Goal: Task Accomplishment & Management: Complete application form

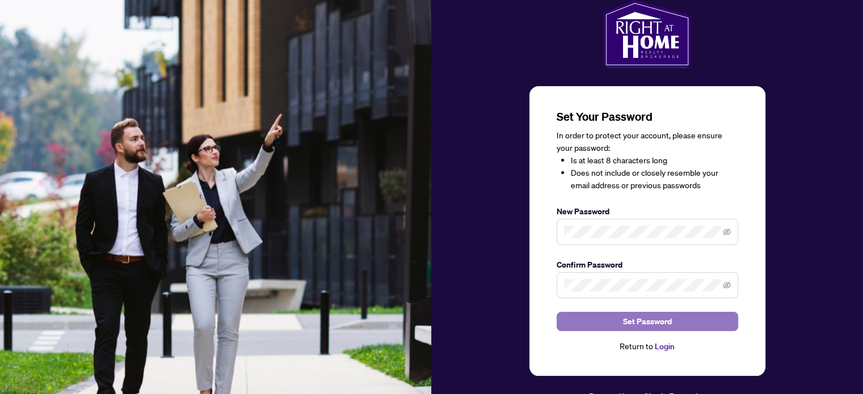
click at [639, 317] on span "Set Password" at bounding box center [647, 322] width 49 height 18
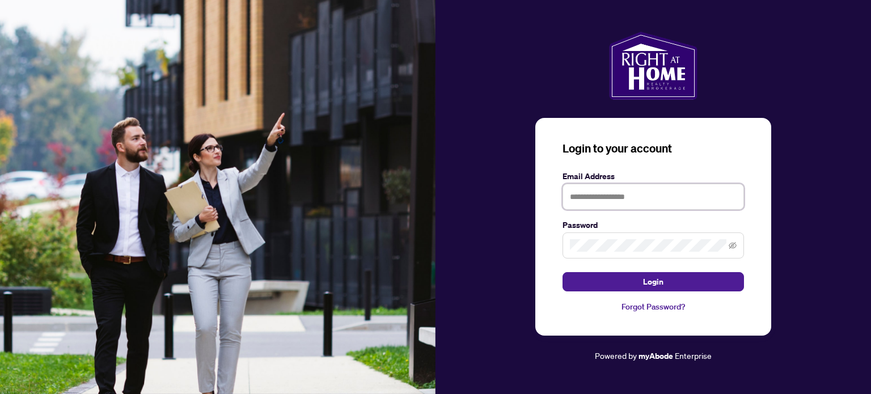
click at [611, 200] on input "text" at bounding box center [654, 197] width 182 height 26
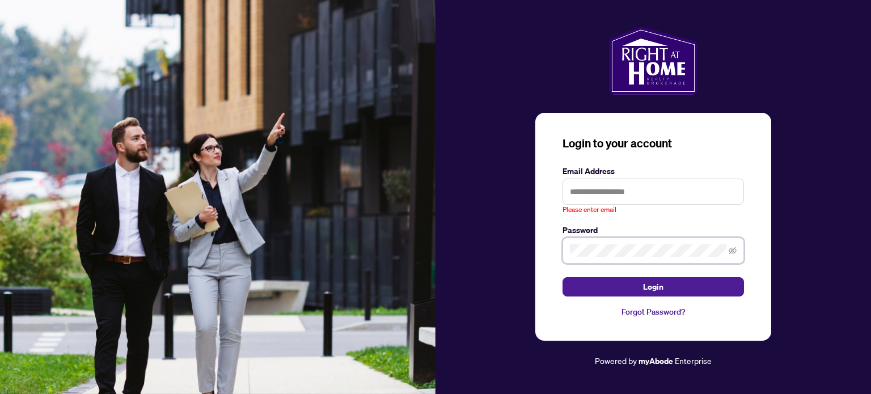
click at [594, 245] on span at bounding box center [654, 251] width 182 height 26
click at [623, 188] on input "text" at bounding box center [654, 192] width 182 height 26
paste input "**********"
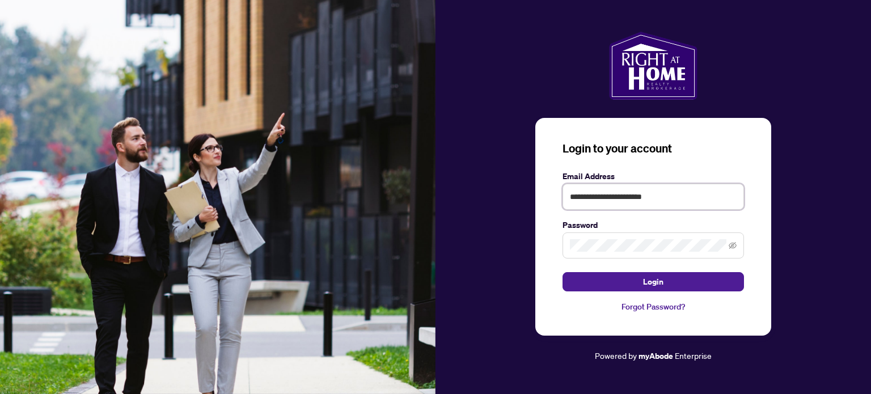
type input "**********"
click at [736, 246] on icon "eye-invisible" at bounding box center [734, 245] width 8 height 7
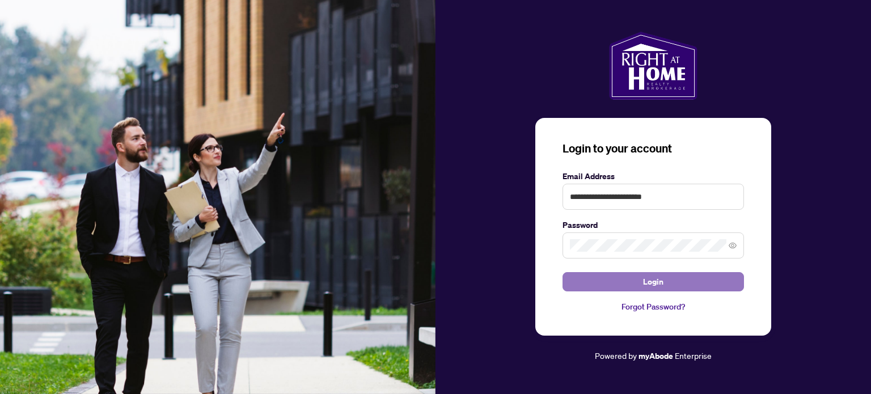
click at [643, 279] on span "Login" at bounding box center [653, 282] width 20 height 18
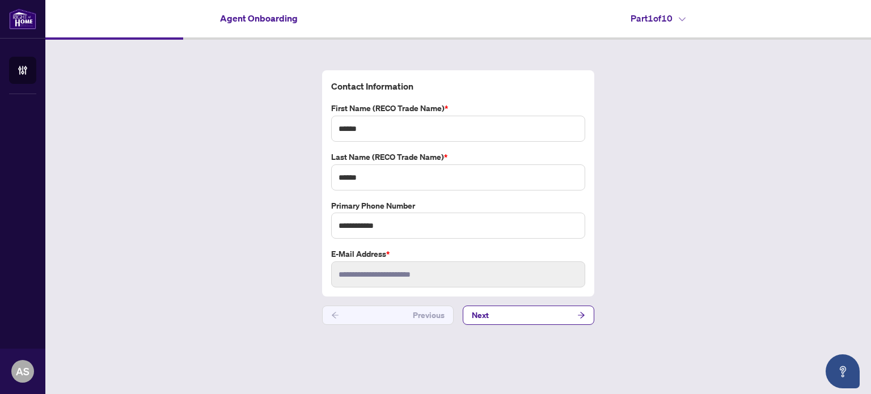
click at [552, 310] on button "Next" at bounding box center [529, 315] width 132 height 19
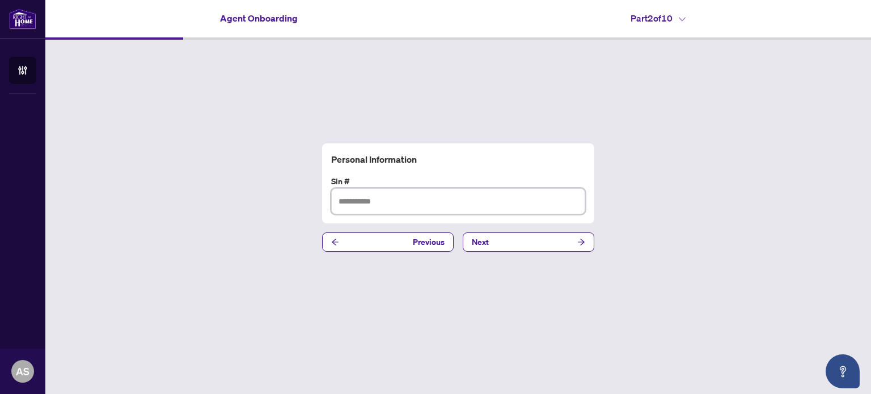
click at [410, 203] on input "text" at bounding box center [458, 201] width 254 height 26
type input "*********"
click at [496, 240] on button "Next" at bounding box center [529, 242] width 132 height 19
click at [477, 204] on input "text" at bounding box center [458, 201] width 254 height 26
paste input "**********"
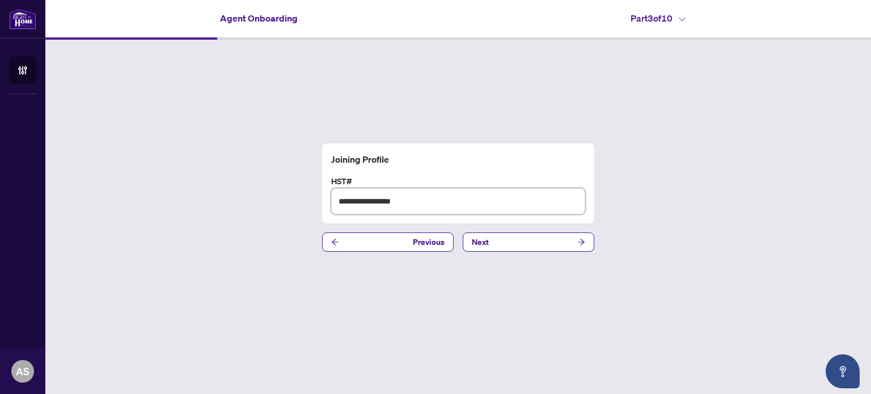
type input "**********"
click at [700, 221] on div "**********" at bounding box center [458, 198] width 826 height 316
click at [506, 239] on button "Next" at bounding box center [529, 242] width 132 height 19
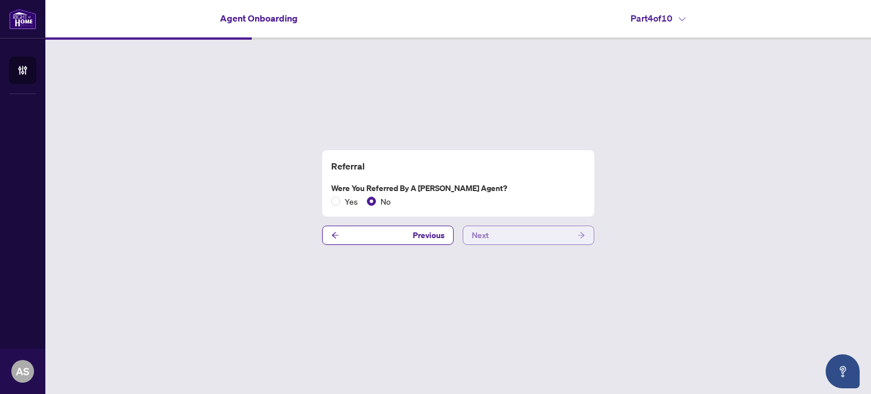
click at [528, 234] on button "Next" at bounding box center [529, 235] width 132 height 19
click at [516, 235] on button "Next" at bounding box center [529, 235] width 132 height 19
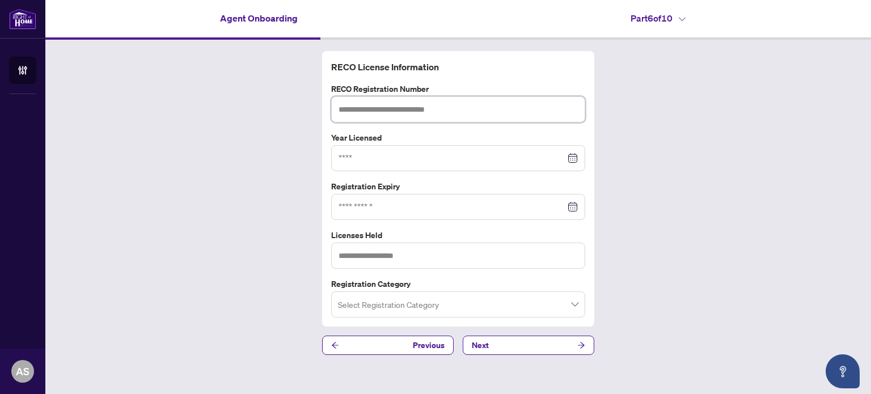
click at [412, 111] on input "text" at bounding box center [458, 109] width 254 height 26
paste input "*******"
type input "*******"
click at [364, 157] on input at bounding box center [452, 158] width 227 height 12
click at [570, 207] on div at bounding box center [458, 207] width 239 height 12
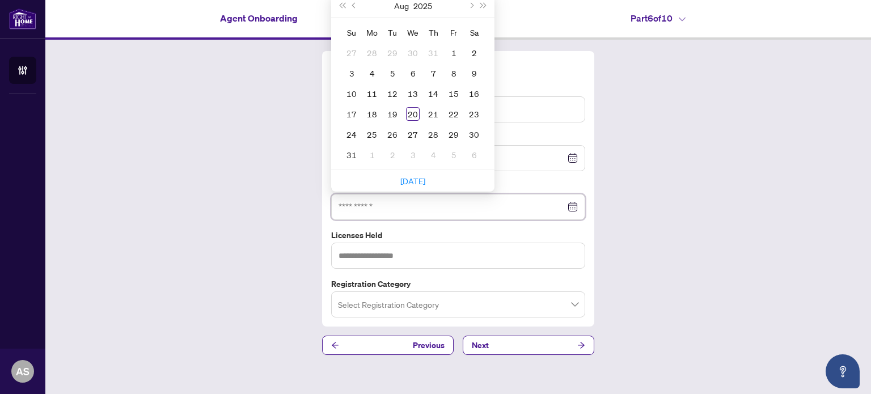
type input "**********"
click at [482, 2] on button "Next year (Control + right)" at bounding box center [484, 5] width 12 height 23
click at [353, 4] on span "Previous month (PageUp)" at bounding box center [355, 6] width 6 height 6
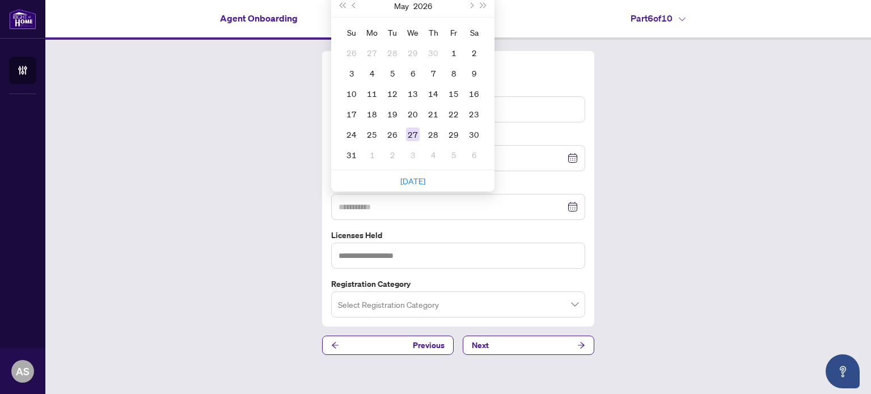
type input "**********"
click at [411, 132] on div "27" at bounding box center [413, 135] width 14 height 14
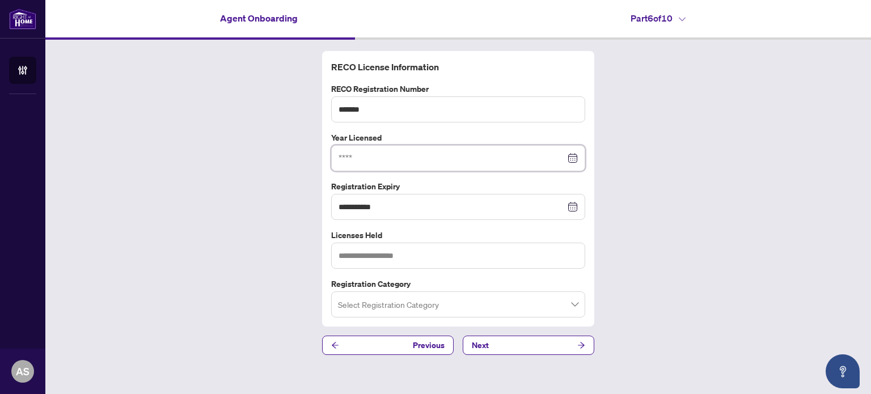
click at [408, 156] on input at bounding box center [452, 158] width 227 height 12
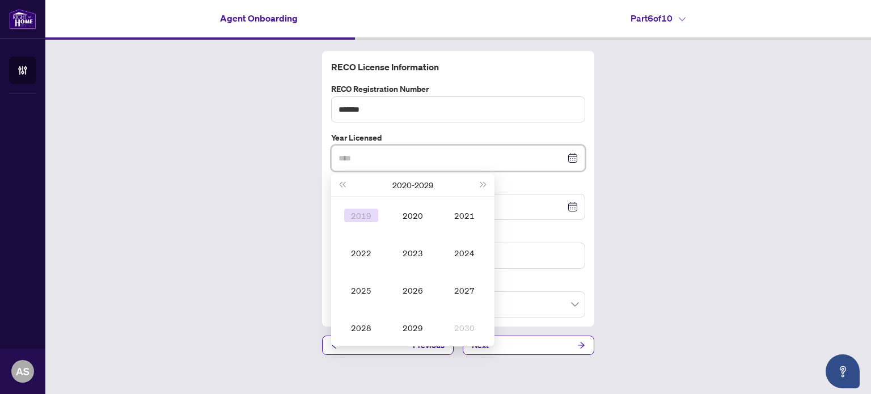
type input "****"
click at [343, 182] on span "Last year (Control + left)" at bounding box center [342, 185] width 6 height 6
type input "****"
click at [365, 216] on div "2009" at bounding box center [361, 216] width 34 height 14
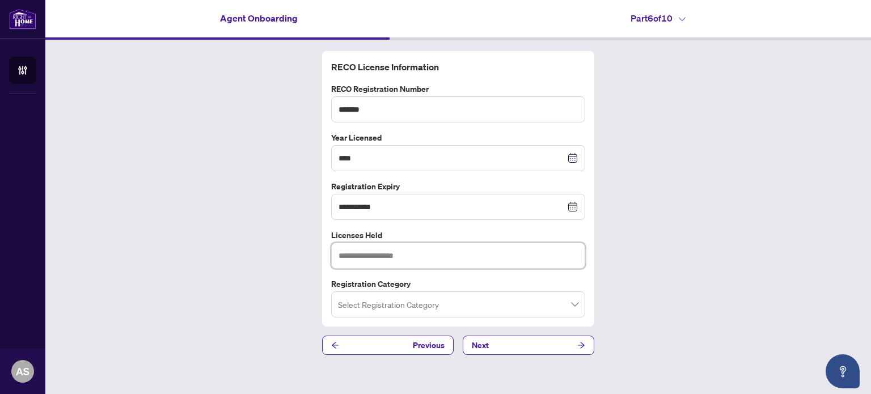
click at [459, 255] on input "text" at bounding box center [458, 256] width 254 height 26
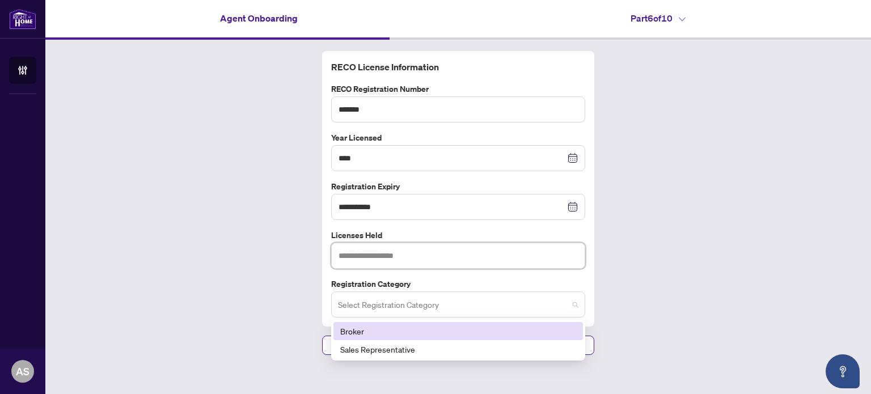
click at [574, 306] on span at bounding box center [458, 305] width 241 height 22
click at [344, 329] on div "Broker" at bounding box center [458, 331] width 236 height 12
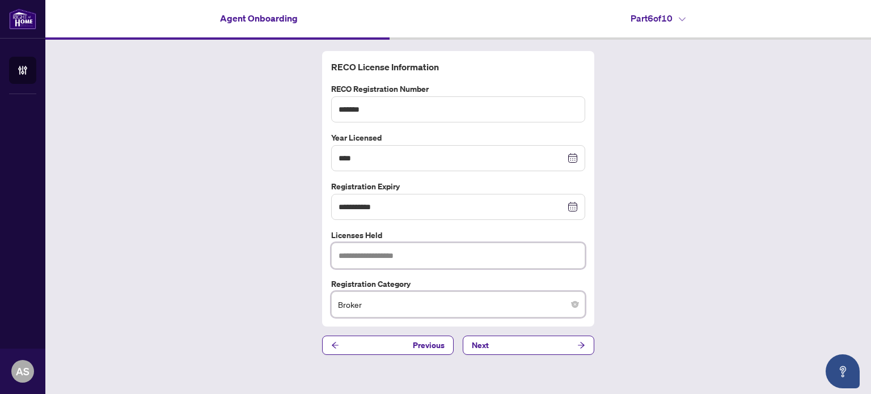
click at [494, 254] on input "text" at bounding box center [458, 256] width 254 height 26
click at [714, 292] on div "**********" at bounding box center [458, 203] width 826 height 327
click at [402, 254] on input "text" at bounding box center [458, 256] width 254 height 26
type input "*"
click at [500, 344] on button "Next" at bounding box center [529, 345] width 132 height 19
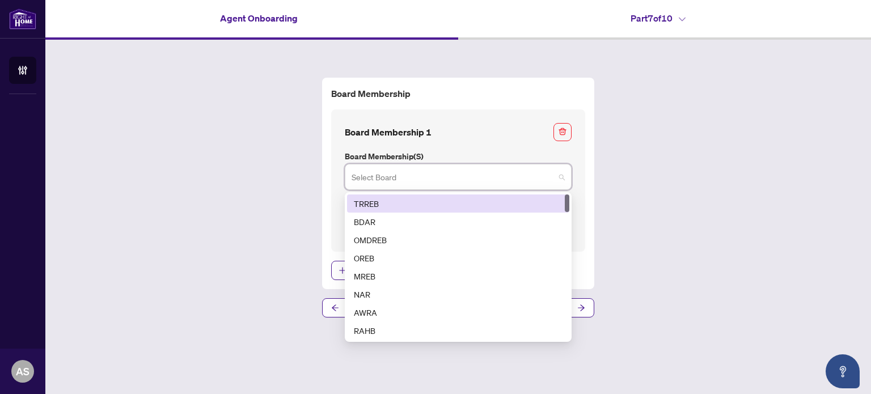
click at [541, 174] on input "search" at bounding box center [453, 178] width 203 height 25
click at [361, 202] on div "TRREB" at bounding box center [458, 203] width 209 height 12
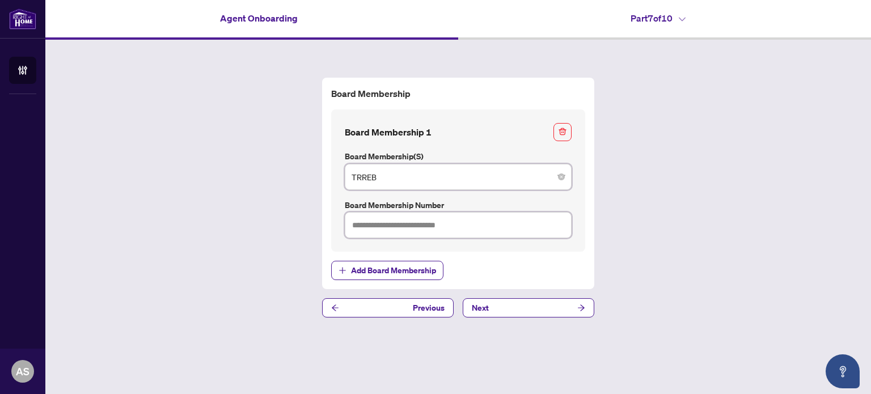
click at [374, 221] on input "text" at bounding box center [458, 225] width 227 height 26
paste input "*******"
type input "*******"
click at [741, 242] on div "Board Membership Board Membership 1 Board Membership(s) TRREB 1 2 TRREB BDAR OM…" at bounding box center [458, 198] width 826 height 316
click at [510, 306] on button "Next" at bounding box center [529, 307] width 132 height 19
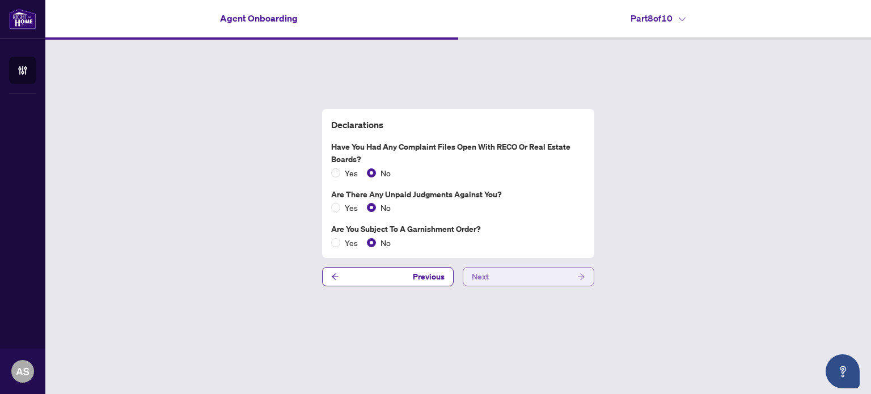
click at [547, 277] on button "Next" at bounding box center [529, 276] width 132 height 19
click at [483, 276] on span "Next" at bounding box center [480, 277] width 17 height 18
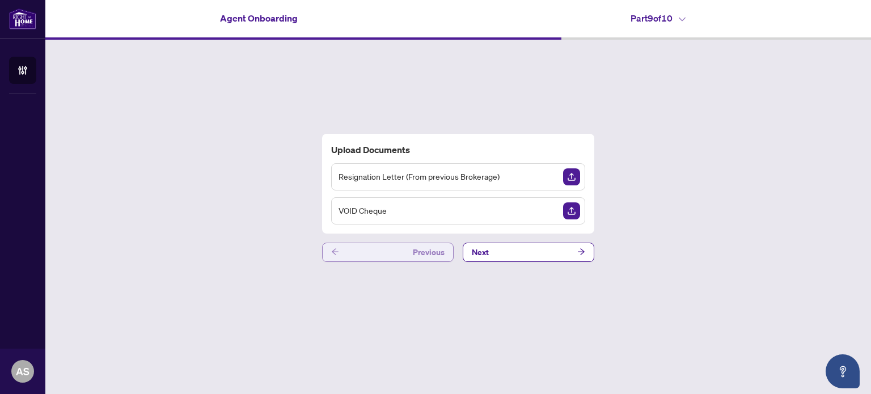
click at [417, 251] on span "Previous" at bounding box center [429, 252] width 32 height 18
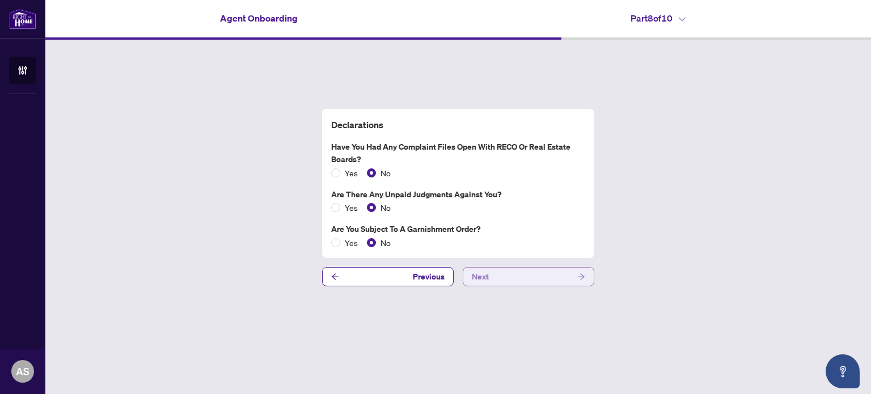
click at [488, 274] on span "Next" at bounding box center [480, 277] width 17 height 18
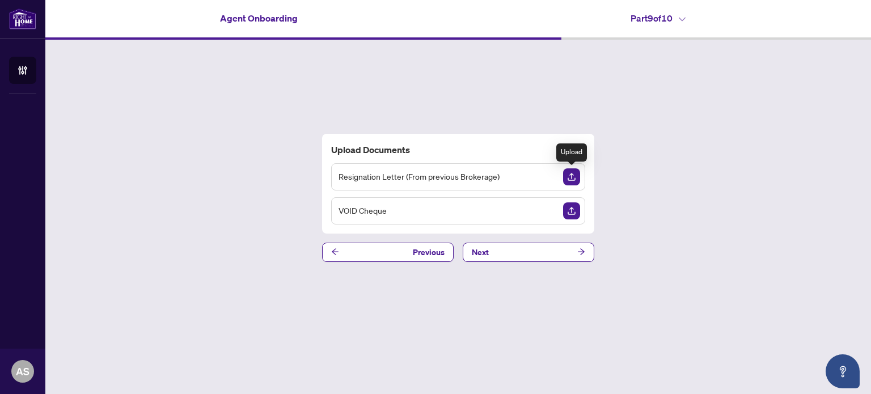
click at [574, 176] on img "Upload Document" at bounding box center [571, 176] width 17 height 17
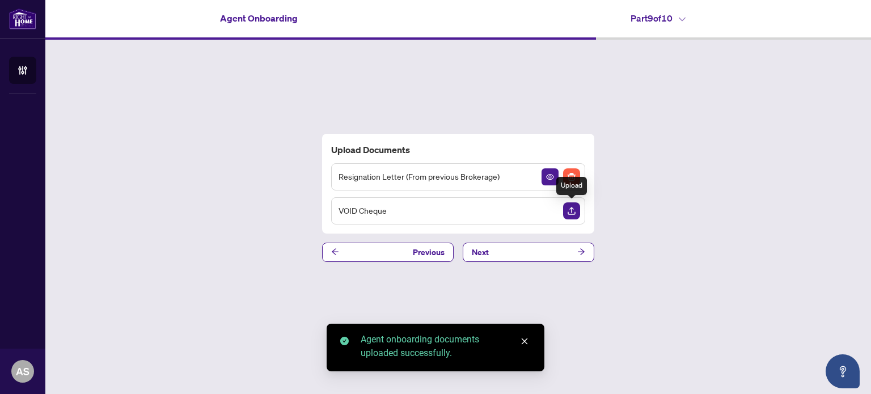
click at [572, 209] on img "Upload Document" at bounding box center [571, 211] width 17 height 17
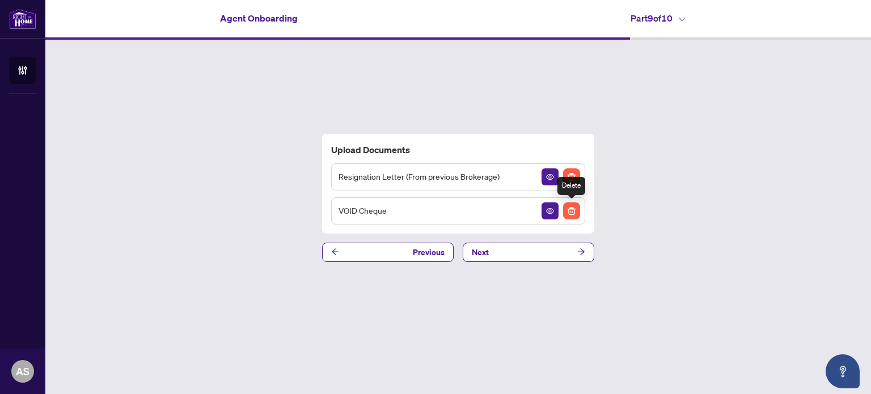
click at [572, 210] on img "Delete File" at bounding box center [571, 211] width 17 height 17
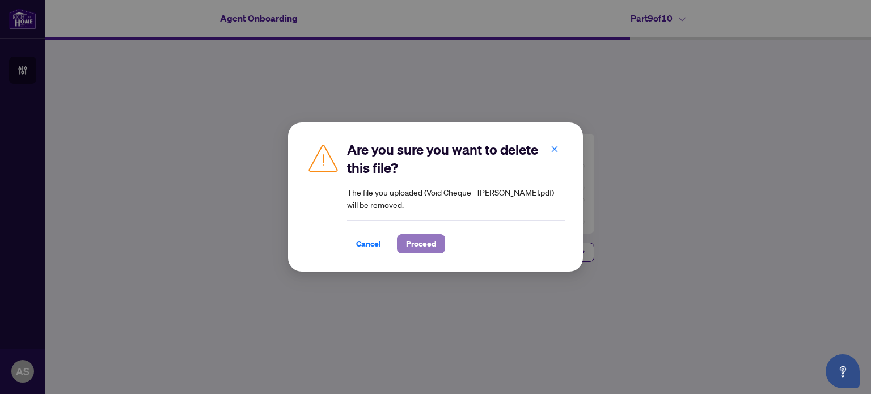
click at [437, 243] on button "Proceed" at bounding box center [421, 243] width 48 height 19
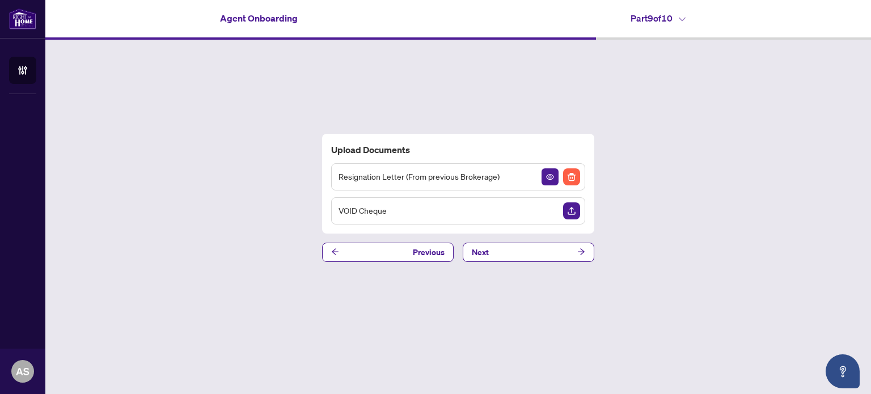
click at [570, 212] on img "Upload Document" at bounding box center [571, 211] width 17 height 17
click at [525, 250] on button "Next" at bounding box center [529, 252] width 132 height 19
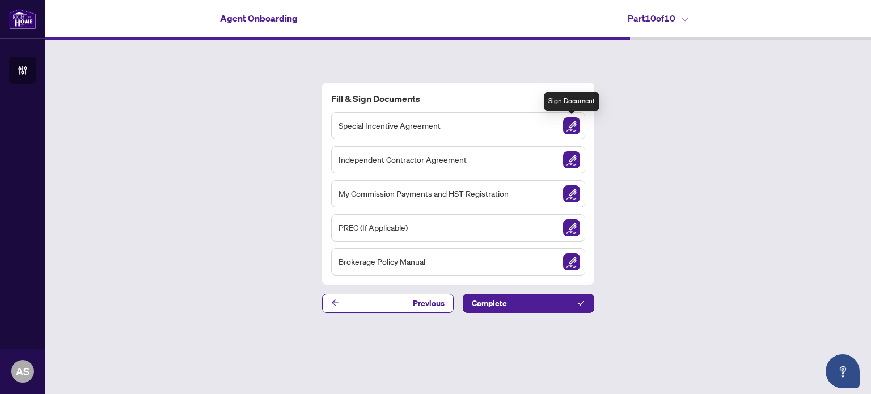
click at [571, 124] on img "Sign Document" at bounding box center [571, 125] width 17 height 17
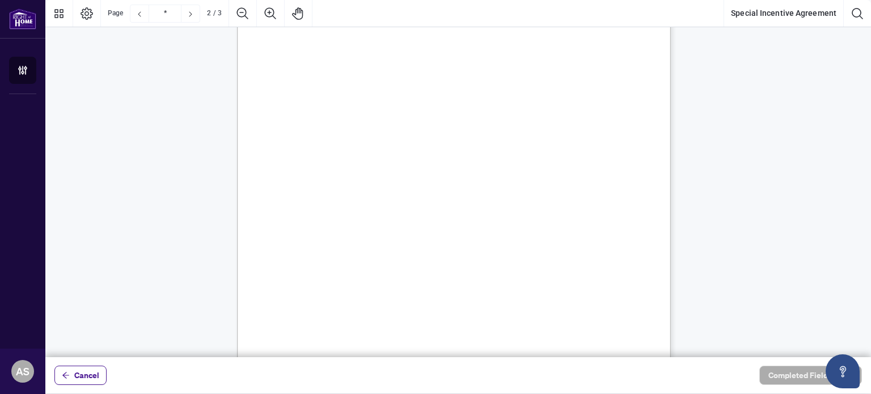
scroll to position [681, 0]
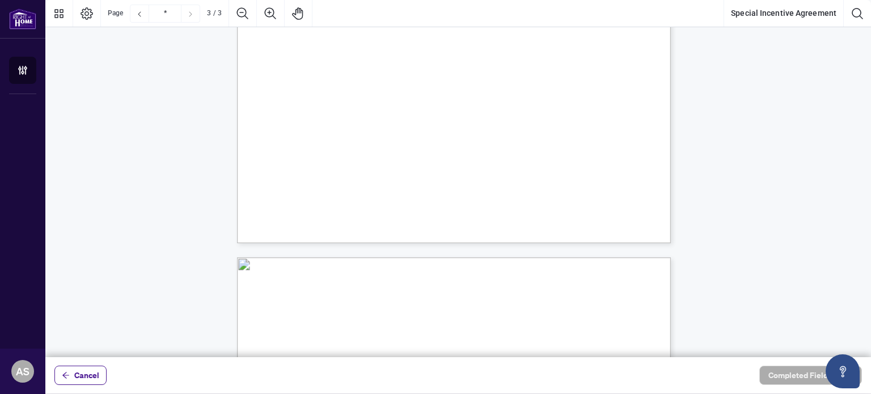
type input "*"
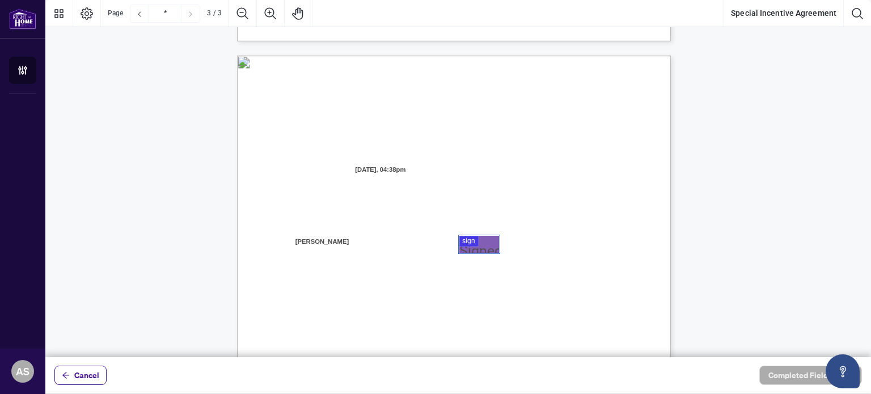
click at [472, 240] on div at bounding box center [458, 178] width 826 height 357
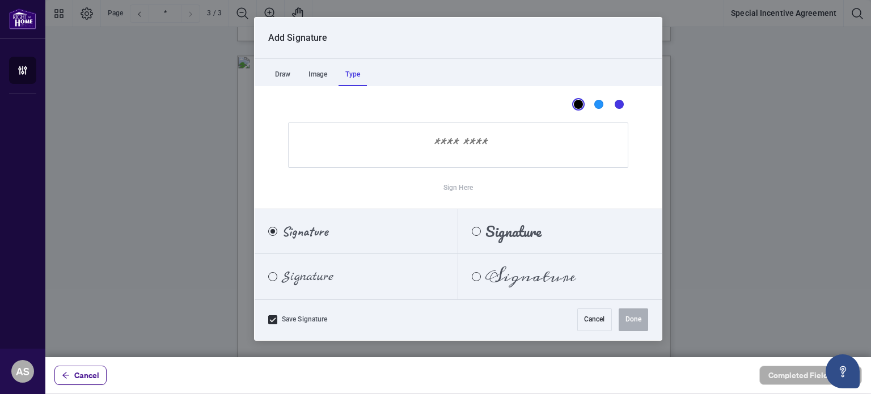
click at [356, 73] on div "Type" at bounding box center [353, 75] width 28 height 23
click at [324, 275] on span "Signature" at bounding box center [308, 277] width 52 height 12
click at [470, 142] on input "Sign Here" at bounding box center [458, 145] width 340 height 45
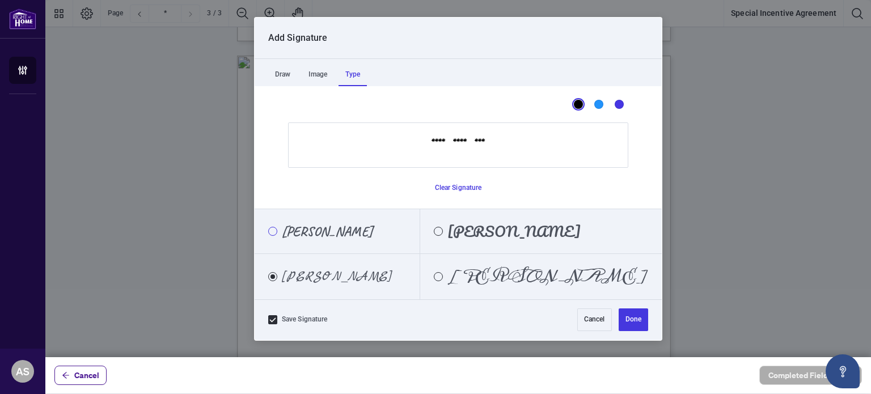
type input "**********"
click at [275, 230] on div "Caveat" at bounding box center [272, 231] width 9 height 9
click at [638, 321] on button "Done" at bounding box center [634, 320] width 30 height 23
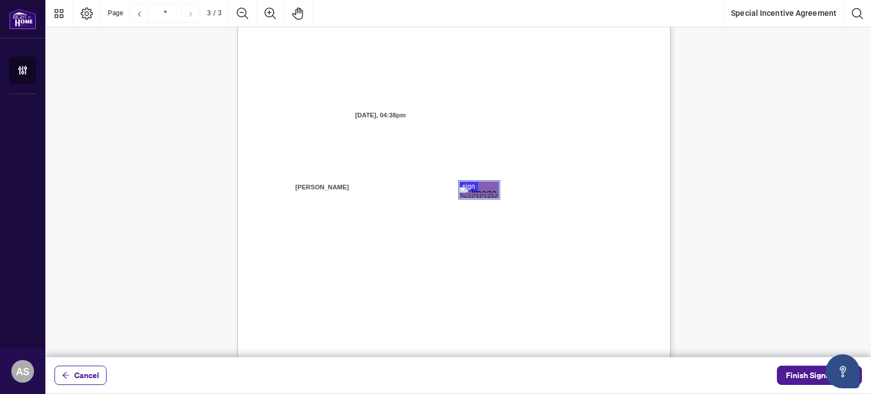
scroll to position [1191, 0]
click at [530, 246] on span "1000085532 ONTARIO INC. DBA RIGHT AT HOME REALTY, BROKERAGE" at bounding box center [403, 245] width 254 height 9
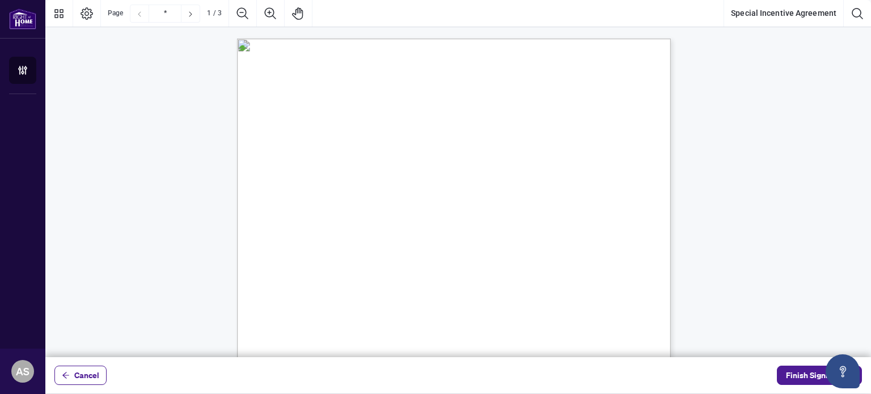
drag, startPoint x: 211, startPoint y: 40, endPoint x: 472, endPoint y: 204, distance: 308.2
drag, startPoint x: 472, startPoint y: 204, endPoint x: 849, endPoint y: 171, distance: 378.2
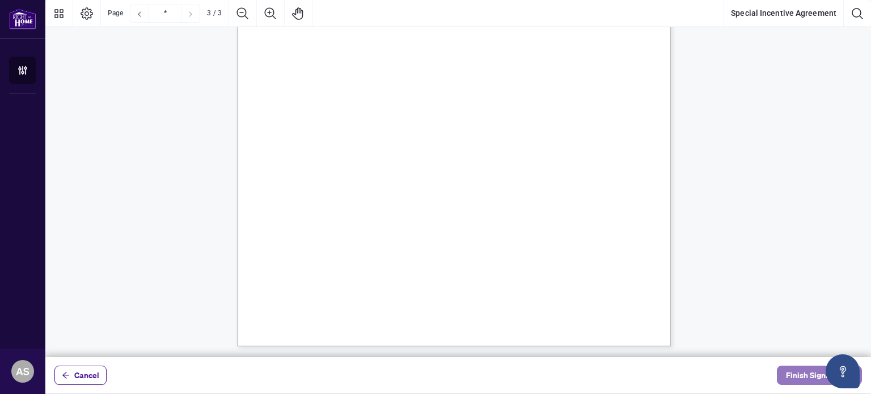
click at [817, 373] on span "Finish Signing" at bounding box center [811, 375] width 51 height 18
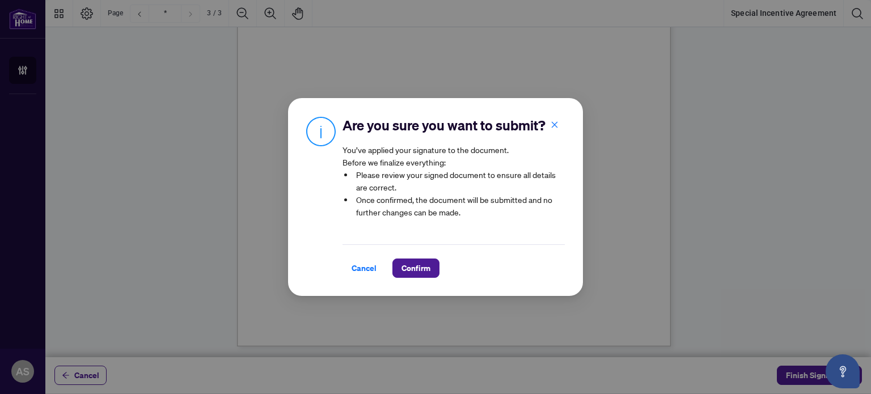
click at [357, 269] on span "Cancel" at bounding box center [364, 268] width 25 height 18
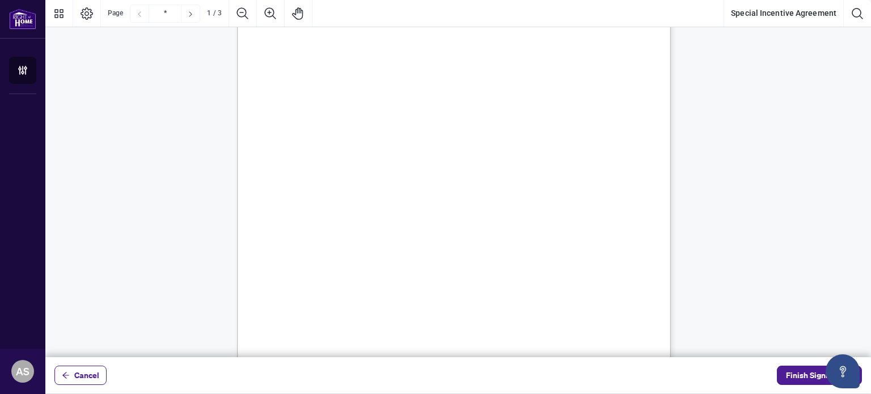
scroll to position [0, 0]
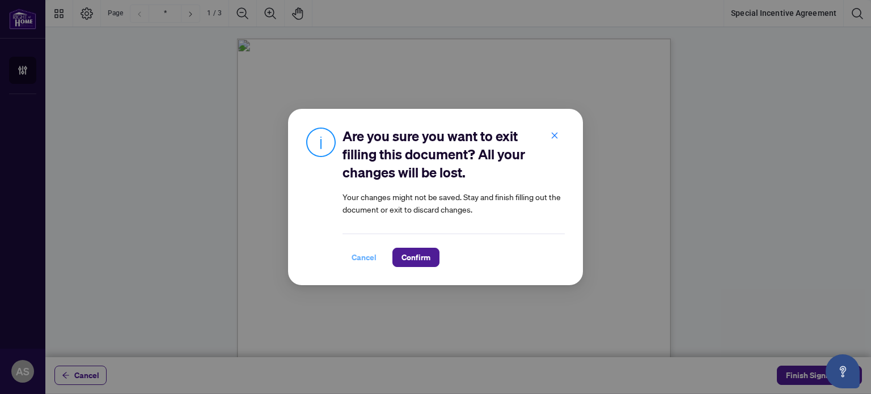
click at [358, 258] on span "Cancel" at bounding box center [364, 257] width 25 height 18
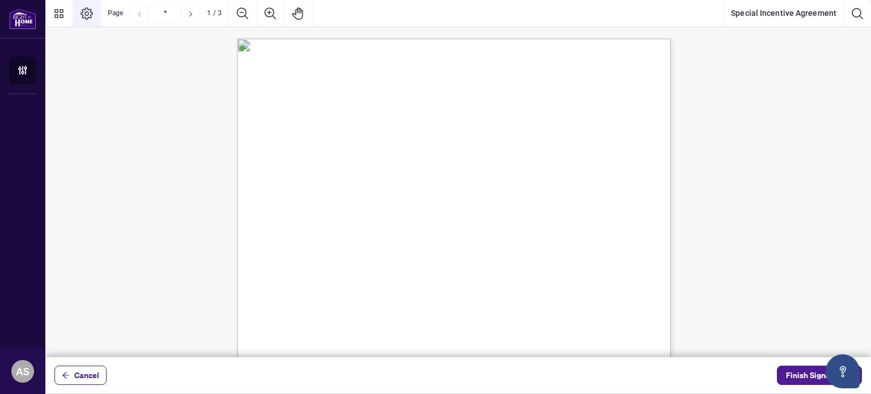
click at [89, 12] on icon "Page Layout" at bounding box center [87, 13] width 12 height 12
click at [59, 12] on icon "Thumbnails" at bounding box center [59, 14] width 14 height 14
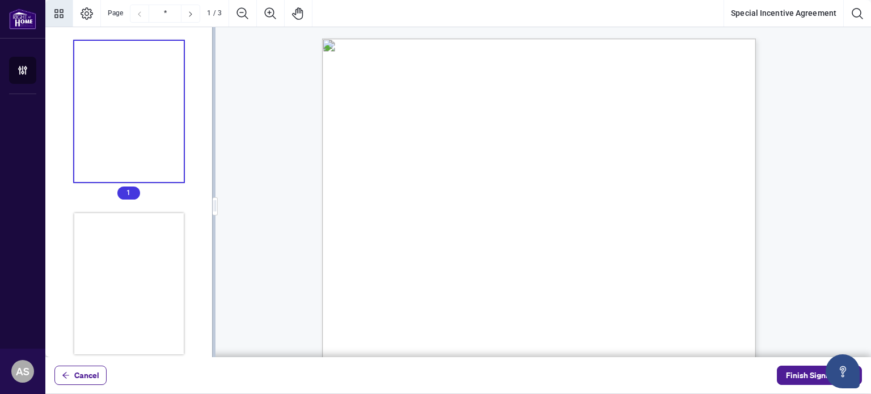
drag, startPoint x: 633, startPoint y: 79, endPoint x: 650, endPoint y: 260, distance: 182.3
click at [650, 39] on p "Right at Home Realty, Brokerage [STREET_ADDRESS][PERSON_NAME] 416.345.6789 [DOM…" at bounding box center [593, 39] width 542 height 0
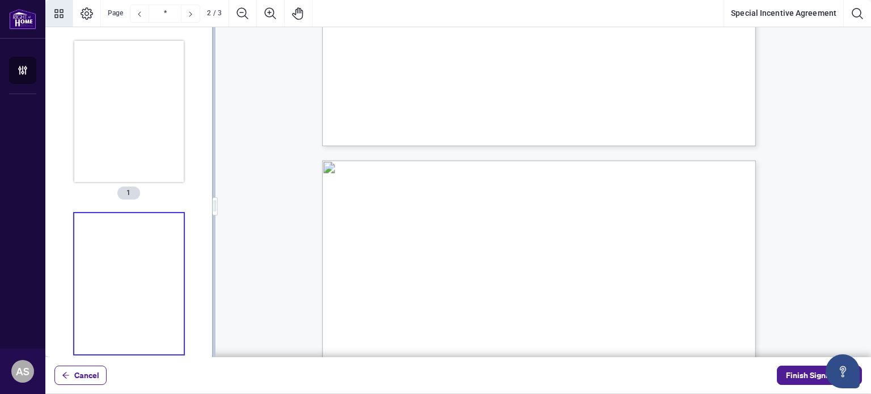
scroll to position [28, 0]
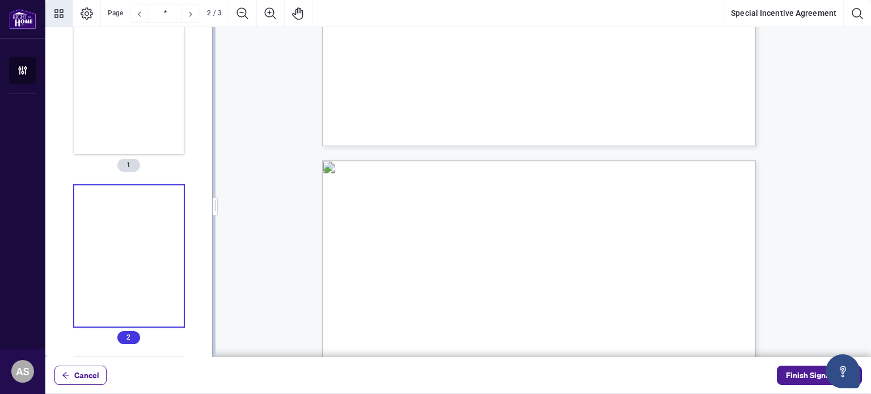
click at [476, 71] on span "Period in accordance with Section 2." at bounding box center [418, 73] width 115 height 9
click at [687, 240] on span "[DOMAIN_NAME]" at bounding box center [660, 240] width 53 height 7
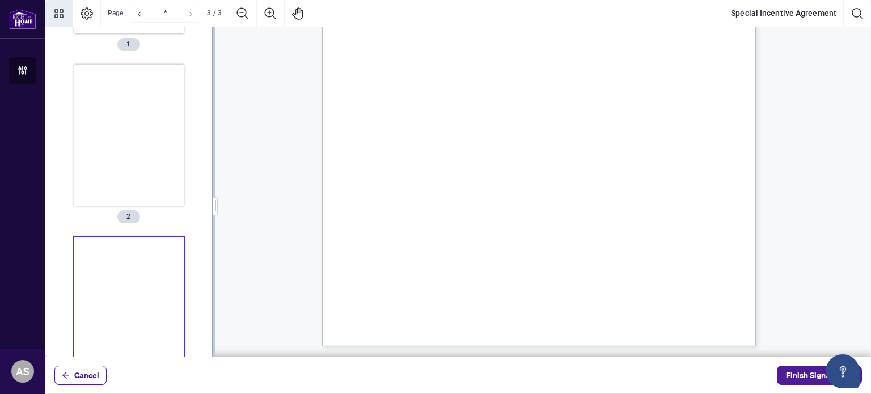
scroll to position [200, 0]
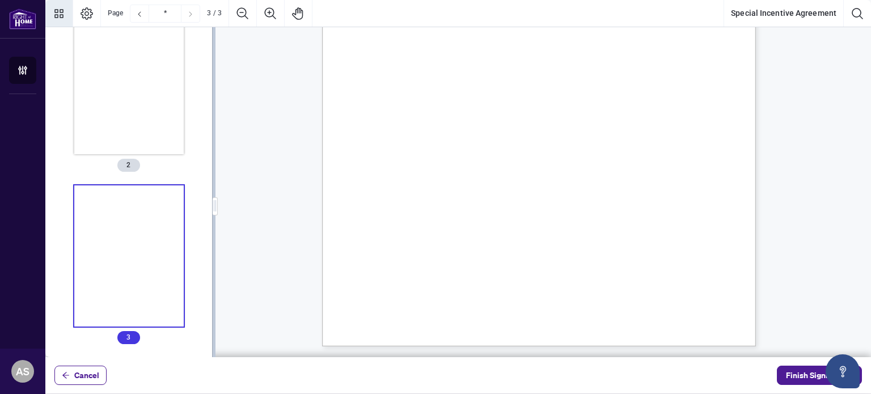
click at [675, 226] on div "Right at Home Realty, Brokerage [STREET_ADDRESS][PERSON_NAME] 416.345.6789 [DOM…" at bounding box center [593, 136] width 542 height 702
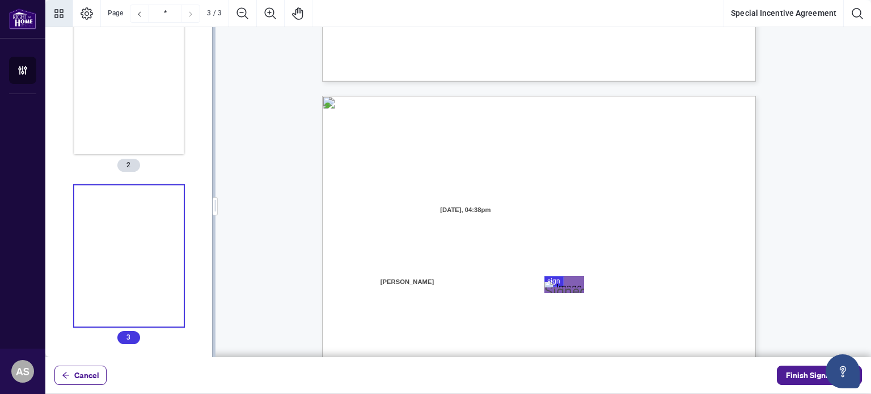
scroll to position [930, 0]
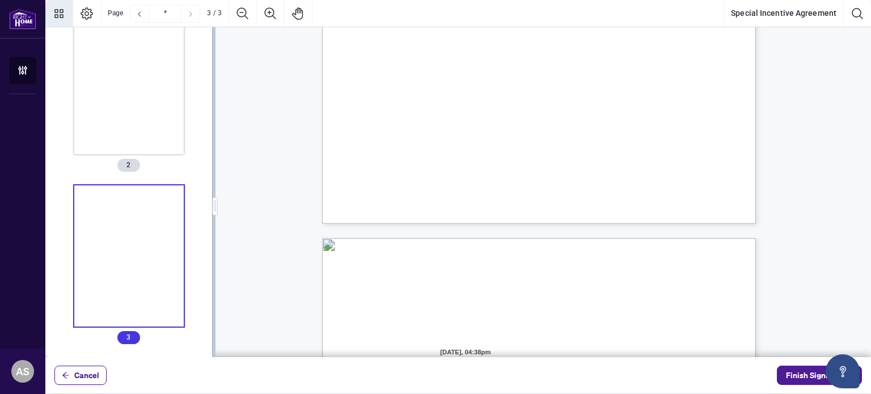
type input "*"
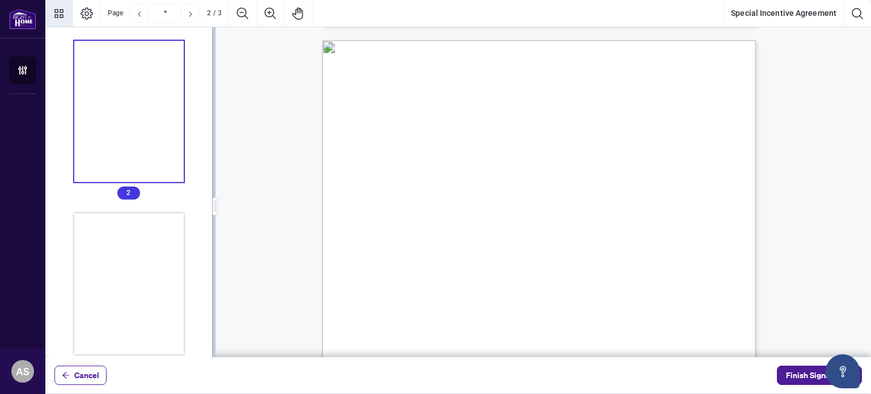
scroll to position [554, 0]
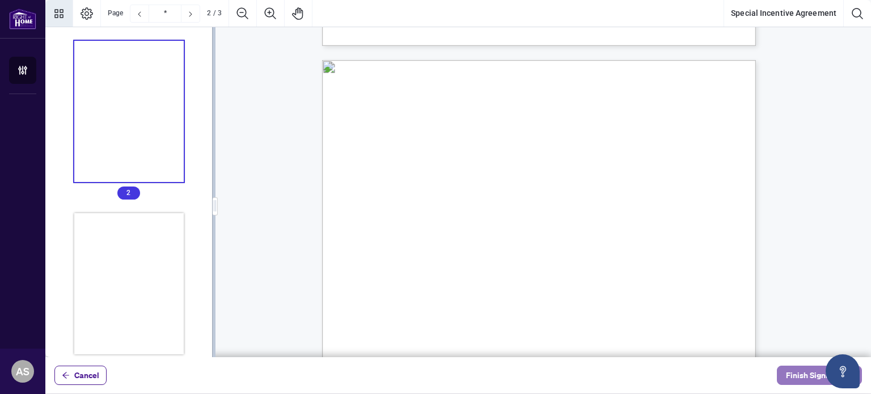
click at [800, 374] on span "Finish Signing" at bounding box center [811, 375] width 51 height 18
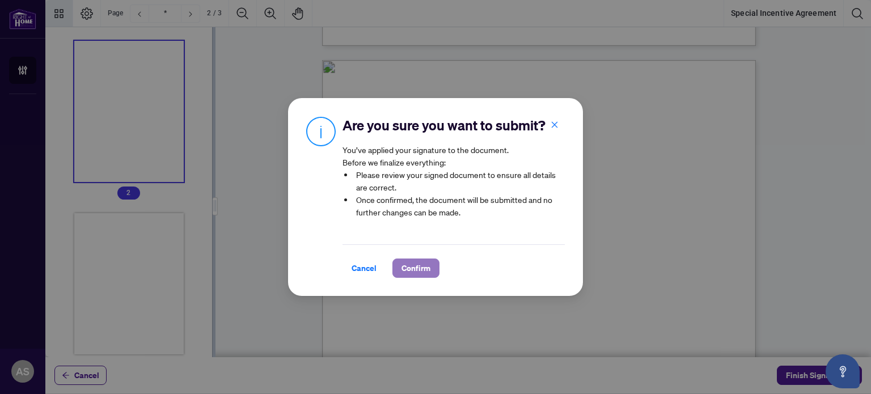
click at [436, 268] on button "Confirm" at bounding box center [416, 268] width 47 height 19
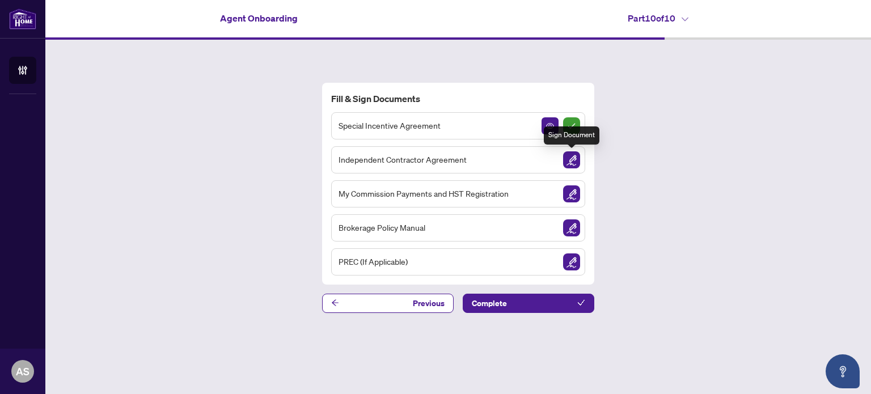
click at [572, 159] on img "Sign Document" at bounding box center [571, 159] width 17 height 17
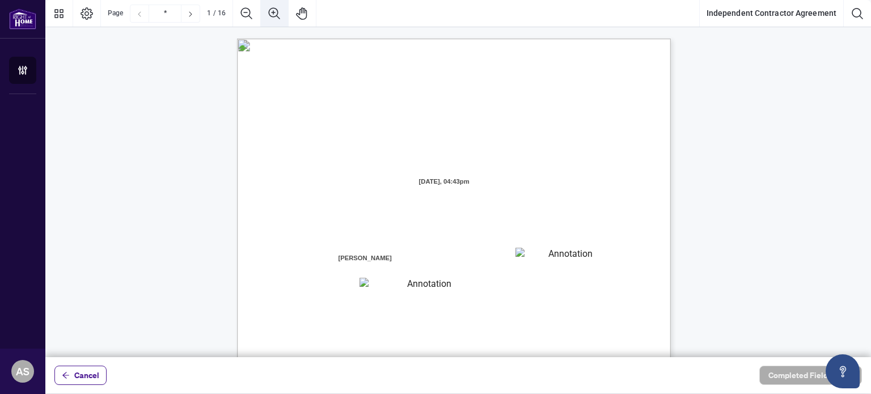
click at [273, 11] on icon "Zoom In" at bounding box center [275, 14] width 14 height 14
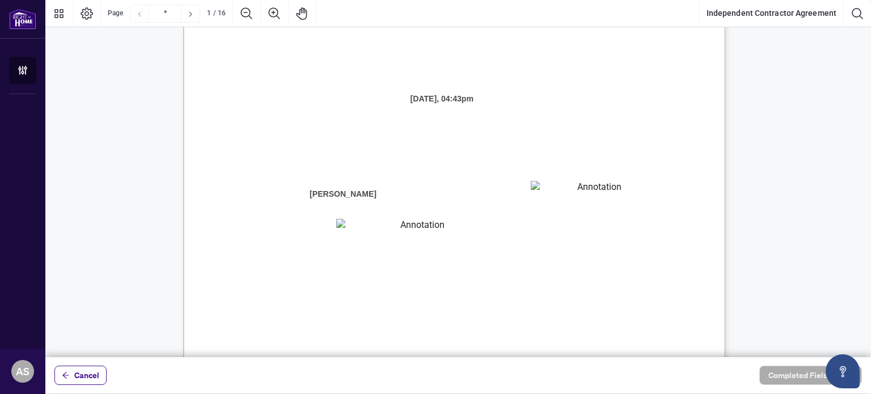
scroll to position [176, 0]
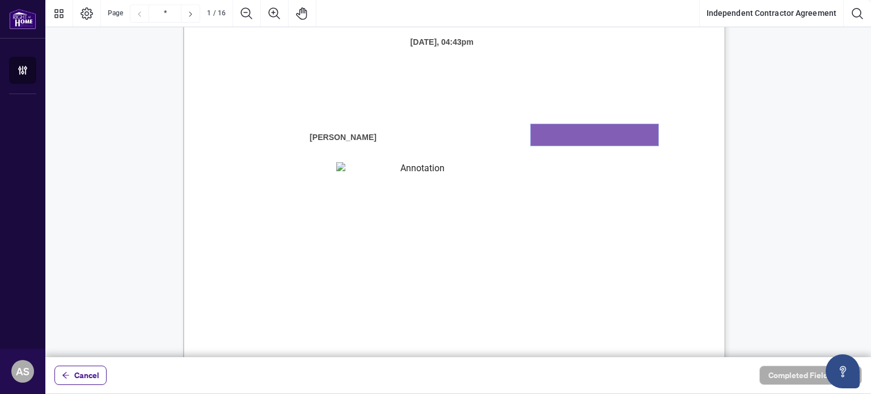
click at [559, 136] on textarea "01K2N7ZVXADQDZS13CP82GTG0Z" at bounding box center [595, 135] width 128 height 22
type textarea "**********"
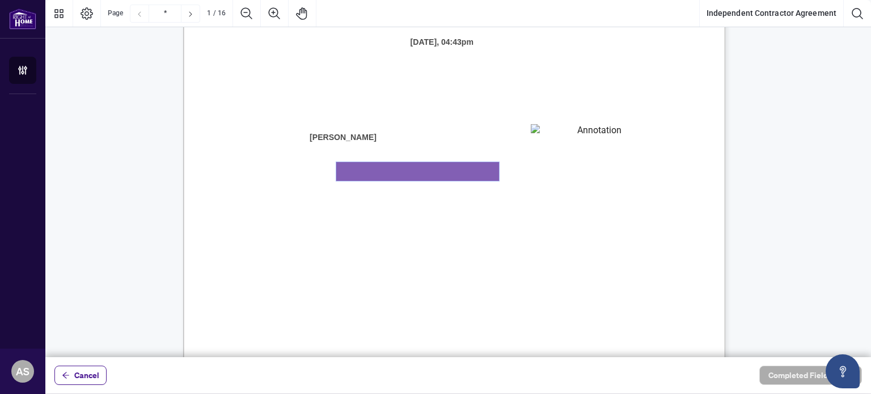
click at [424, 172] on textarea "01K2N800VRNZWEDT7GS4268ZBH" at bounding box center [417, 171] width 163 height 19
type textarea "**********"
click at [563, 226] on span "Council of Ontario (RECO) (the “Broker Authority”), owns and or operates the De…" at bounding box center [426, 232] width 359 height 12
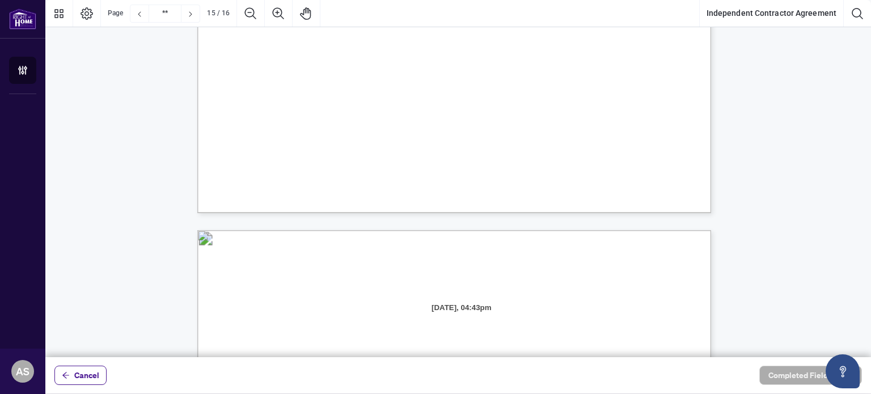
scroll to position [10059, 0]
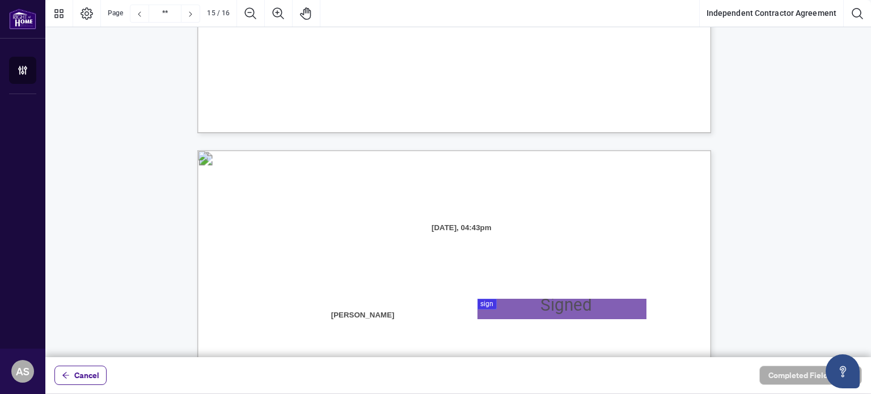
type input "**"
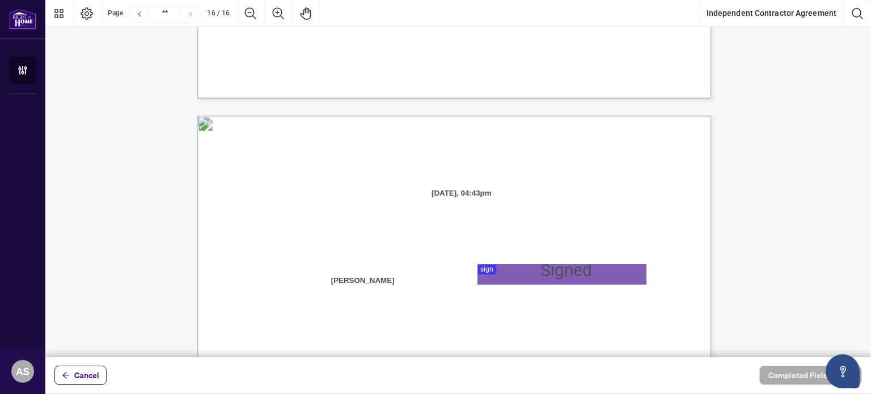
scroll to position [10172, 0]
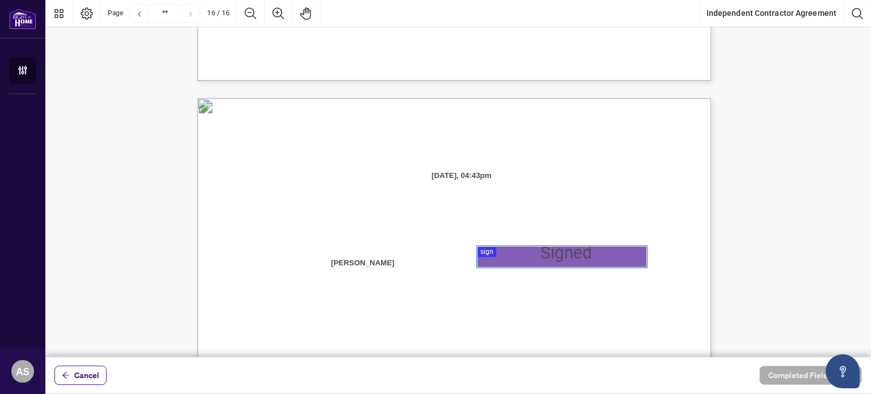
click at [487, 250] on div at bounding box center [458, 178] width 826 height 357
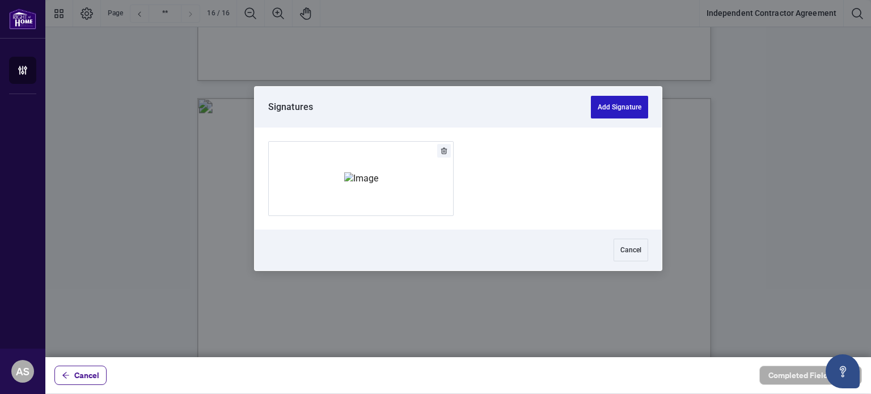
click at [620, 105] on button "Add Signature" at bounding box center [619, 107] width 57 height 23
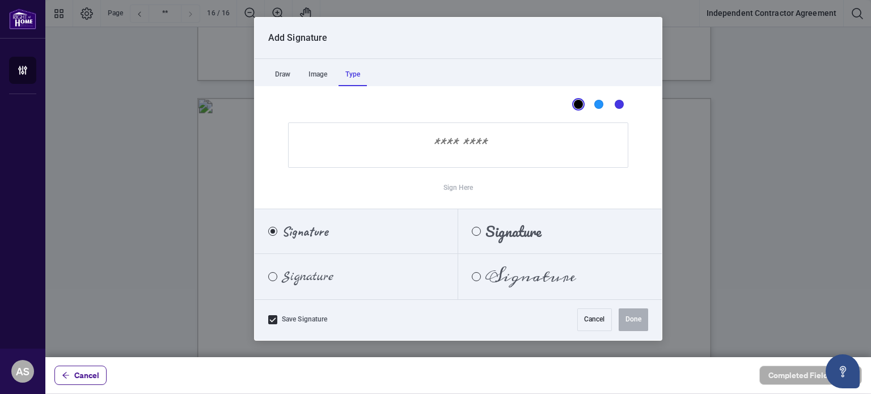
click at [353, 71] on div "Type" at bounding box center [353, 75] width 28 height 23
click at [589, 322] on button "Cancel" at bounding box center [595, 320] width 35 height 23
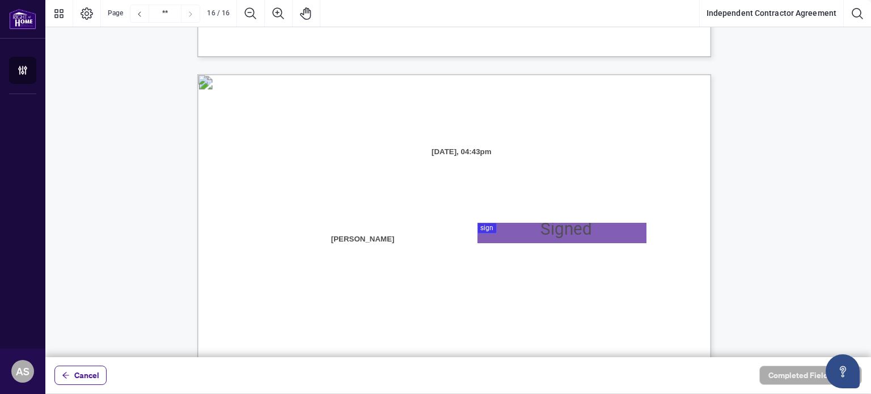
scroll to position [10286, 0]
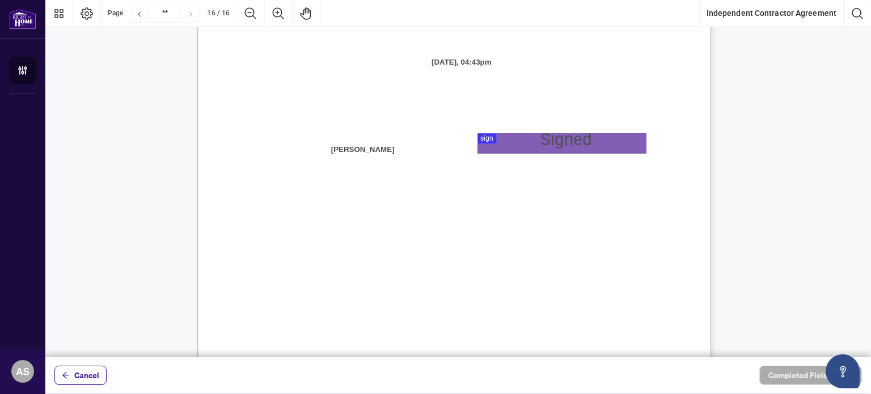
drag, startPoint x: 336, startPoint y: 147, endPoint x: 393, endPoint y: 148, distance: 57.3
click at [393, 148] on span "[PERSON_NAME]" at bounding box center [362, 150] width 137 height 20
click at [488, 139] on div at bounding box center [458, 178] width 826 height 357
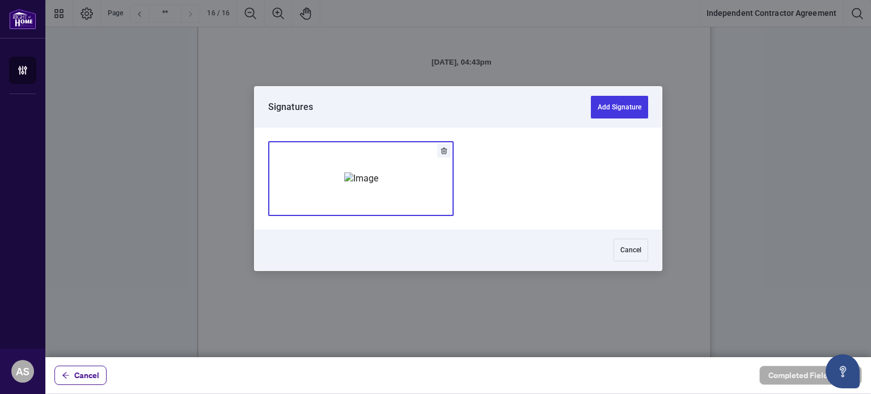
click at [378, 183] on img "Add Signature" at bounding box center [361, 178] width 34 height 12
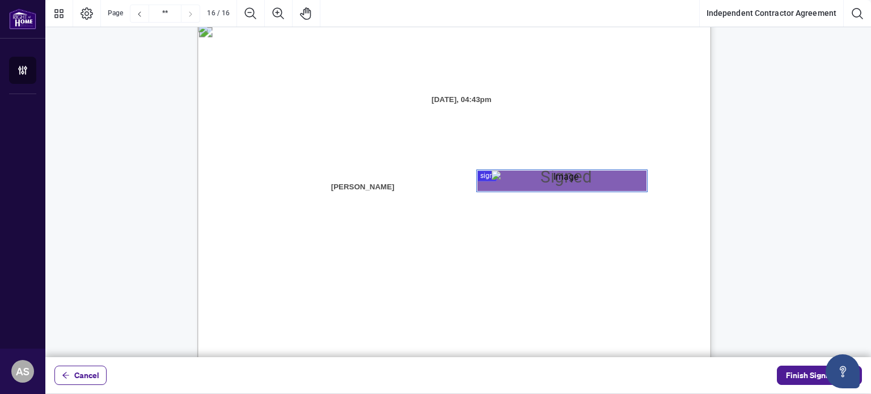
scroll to position [10191, 0]
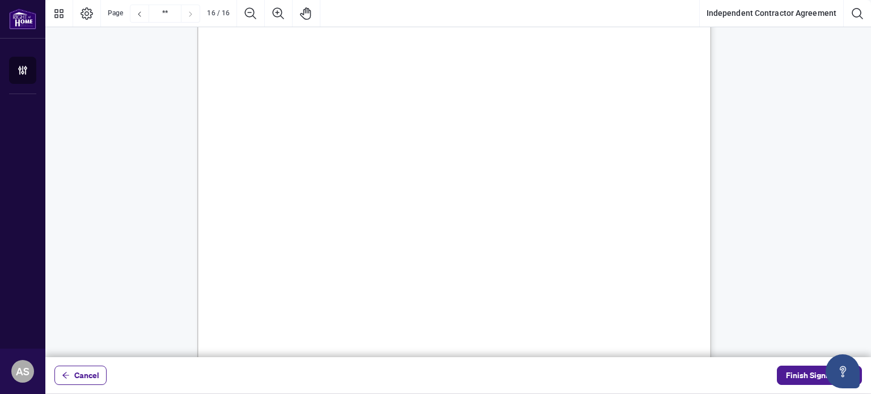
scroll to position [10589, 0]
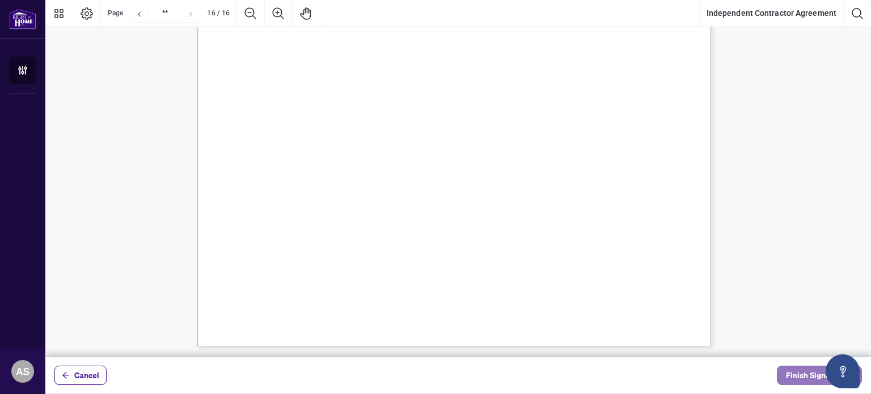
click at [805, 374] on span "Finish Signing" at bounding box center [811, 375] width 51 height 18
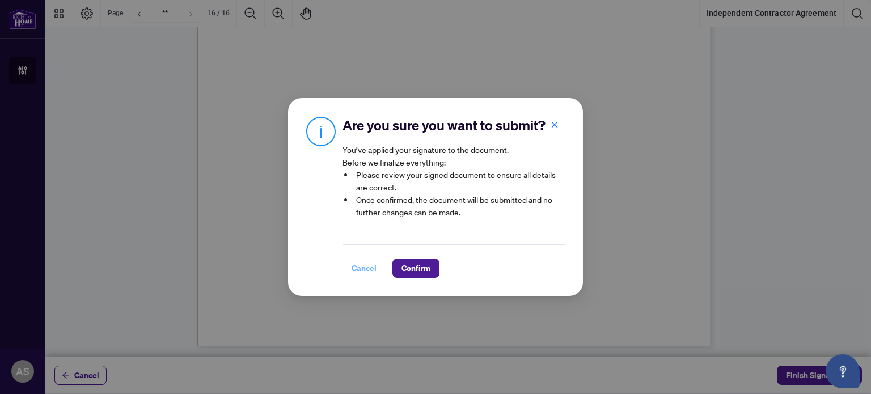
click at [367, 269] on span "Cancel" at bounding box center [364, 268] width 25 height 18
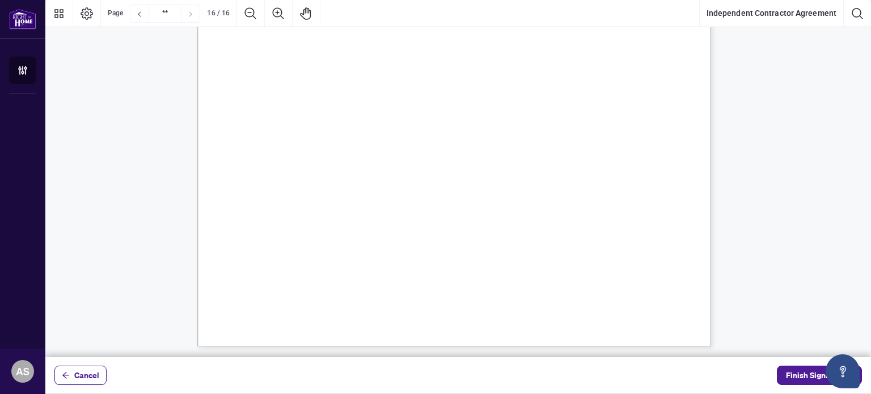
scroll to position [10532, 0]
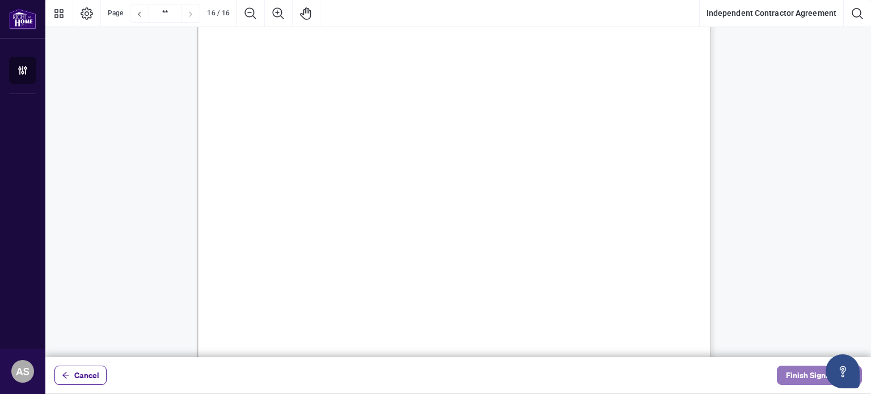
click at [791, 375] on span "Finish Signing" at bounding box center [811, 375] width 51 height 18
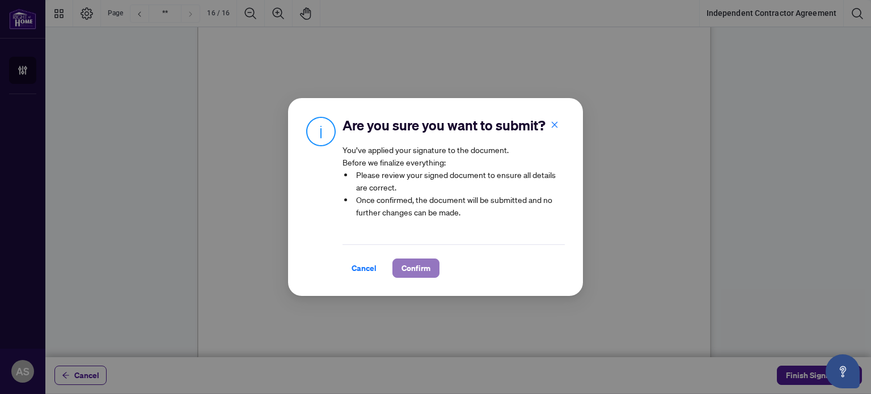
click at [422, 265] on span "Confirm" at bounding box center [416, 268] width 29 height 18
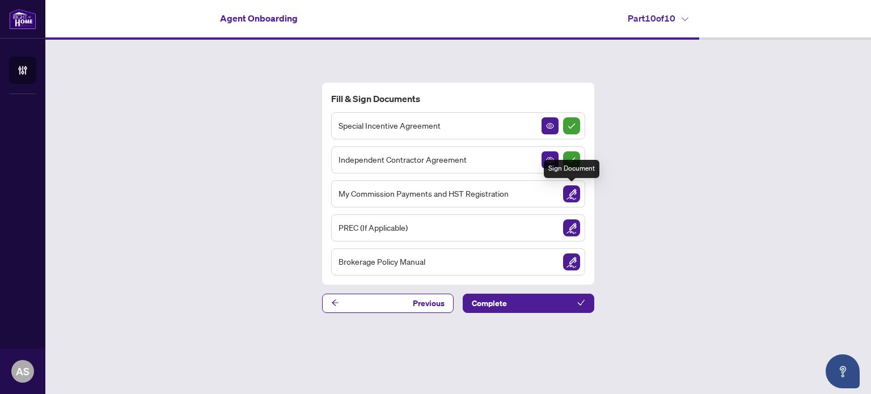
click at [575, 192] on img "Sign Document" at bounding box center [571, 194] width 17 height 17
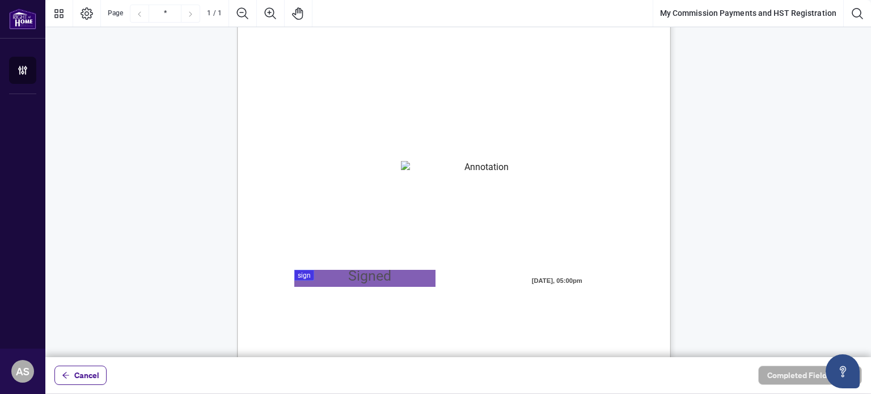
scroll to position [27, 0]
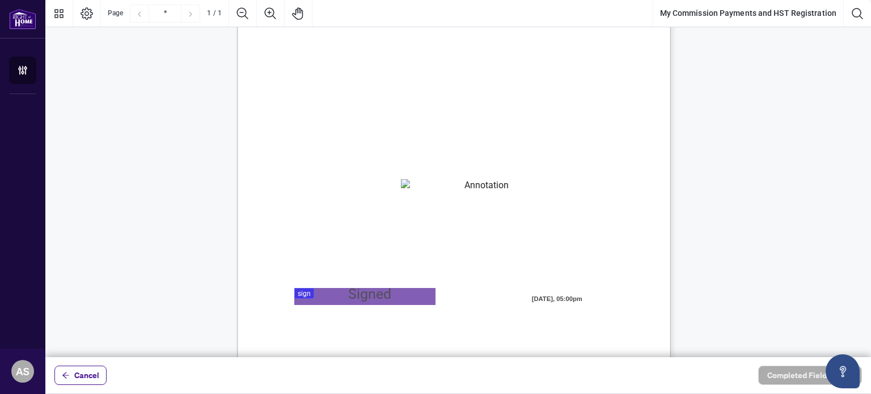
click at [421, 188] on textarea "01K2N82W0617PR3KA8X9DYAB9F" at bounding box center [482, 187] width 163 height 17
paste textarea "**********"
type textarea "**********"
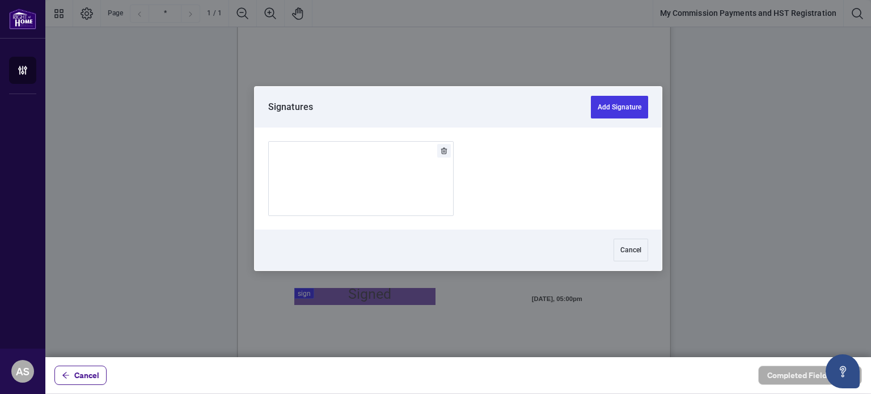
click at [302, 296] on div at bounding box center [458, 178] width 826 height 357
click at [353, 199] on div "Add Signature" at bounding box center [361, 178] width 34 height 113
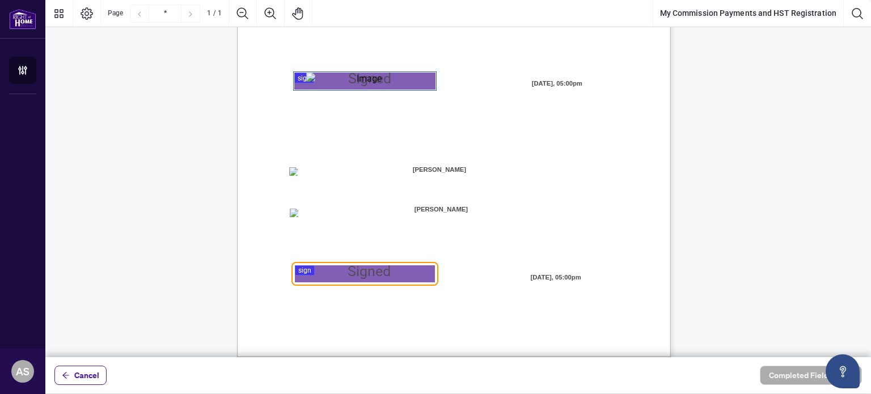
scroll to position [254, 0]
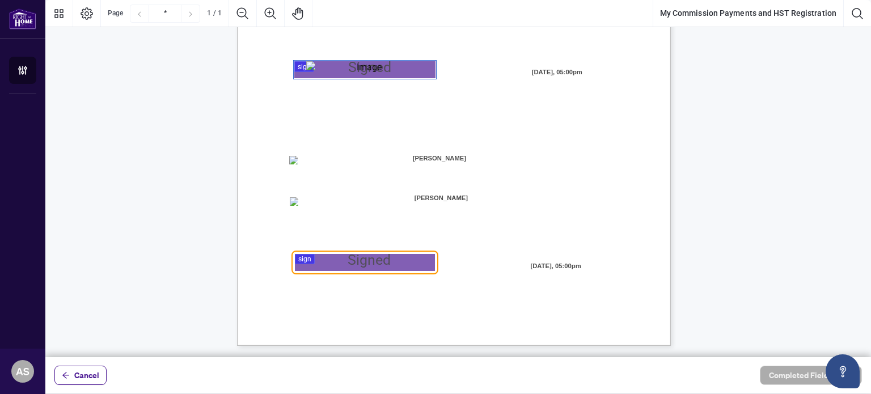
click at [305, 256] on div at bounding box center [458, 178] width 826 height 357
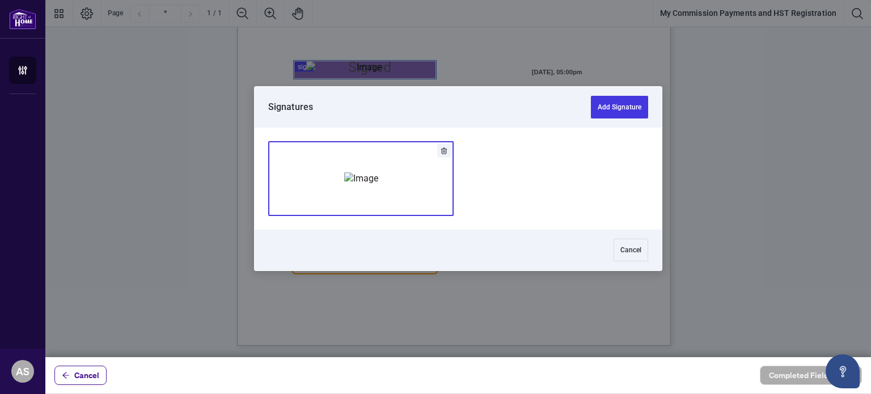
click at [344, 184] on img "Add Signature" at bounding box center [361, 178] width 34 height 12
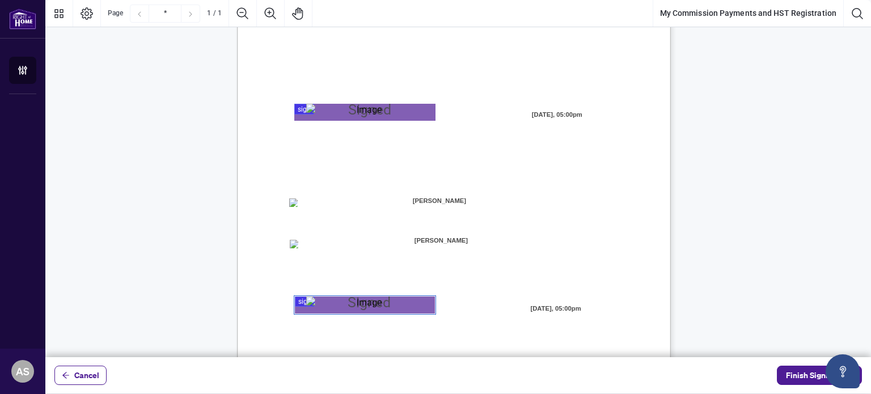
scroll to position [227, 0]
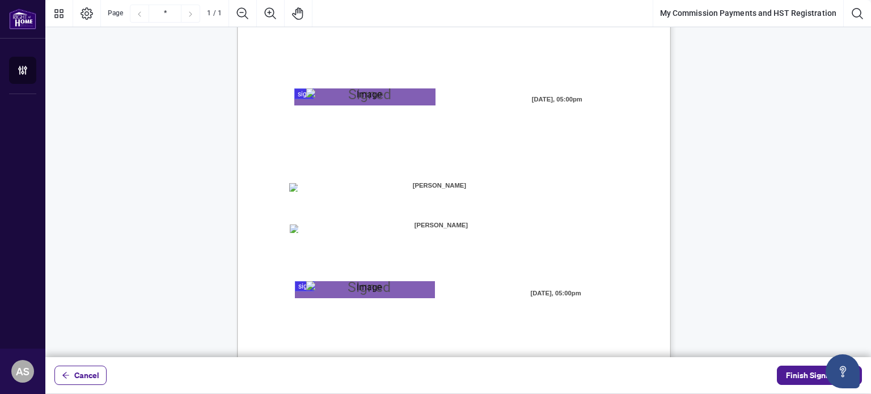
click at [790, 217] on div "MY COMMISSION PAYMENTS AND HST REGISTRATION For Right at Home Realty to pay out…" at bounding box center [458, 86] width 826 height 573
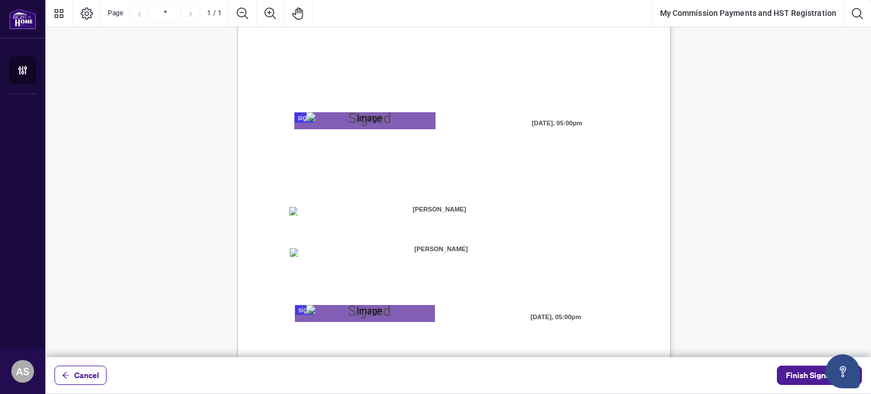
scroll to position [254, 0]
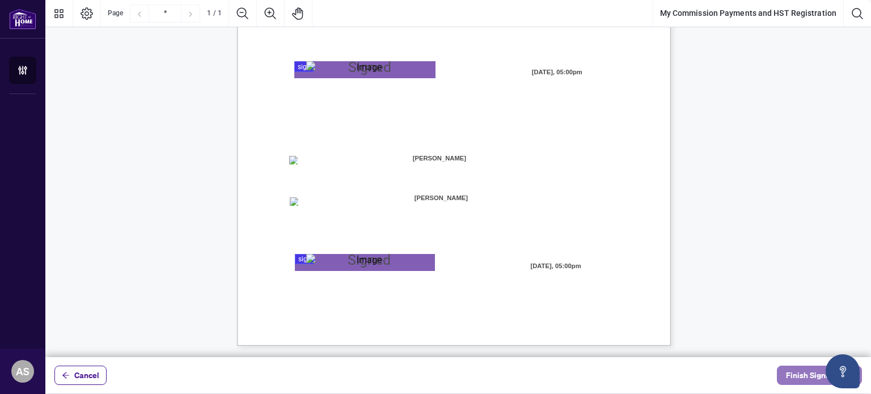
click at [797, 377] on span "Finish Signing" at bounding box center [811, 375] width 51 height 18
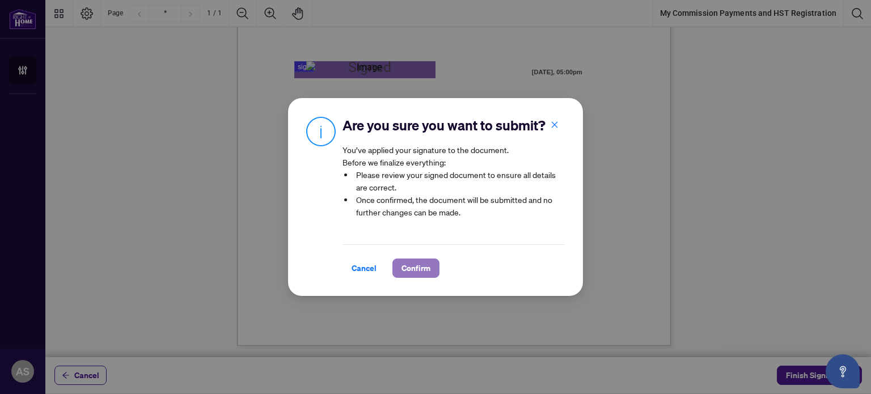
click at [429, 267] on span "Confirm" at bounding box center [416, 268] width 29 height 18
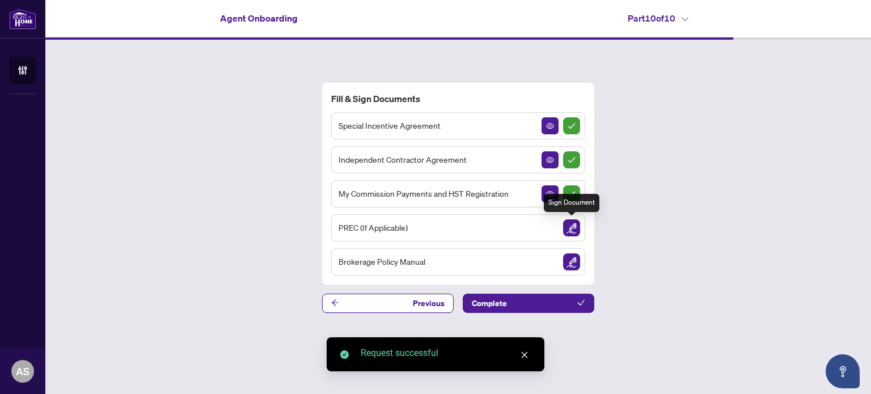
click at [569, 225] on img "Sign Document" at bounding box center [571, 228] width 17 height 17
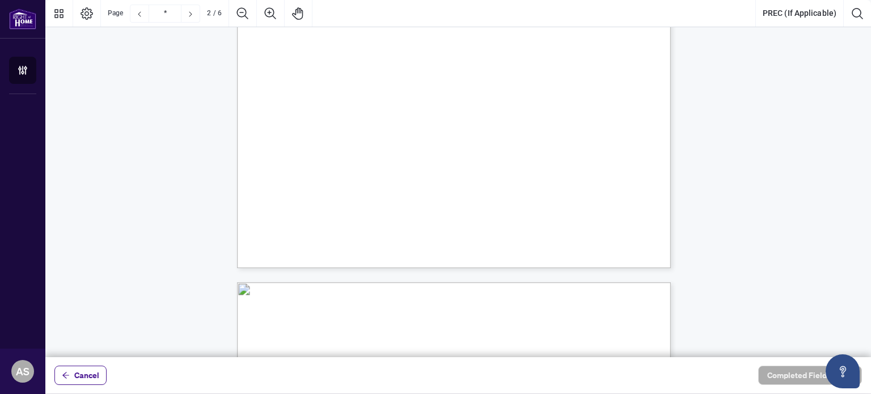
scroll to position [1021, 0]
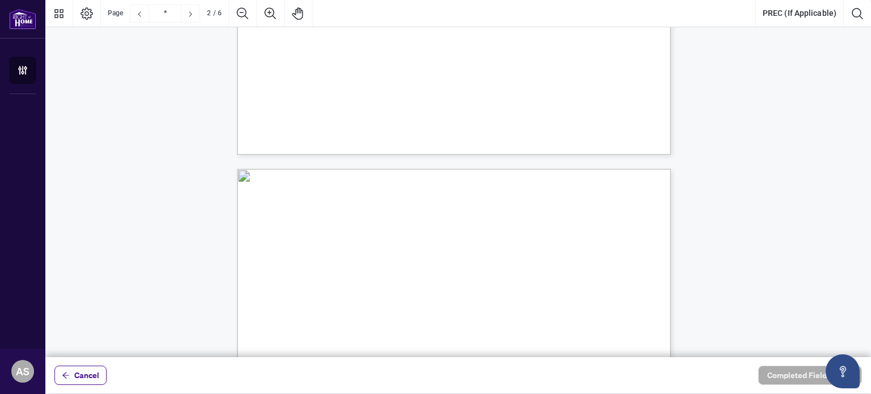
type input "*"
click at [81, 374] on span "Cancel" at bounding box center [86, 375] width 25 height 18
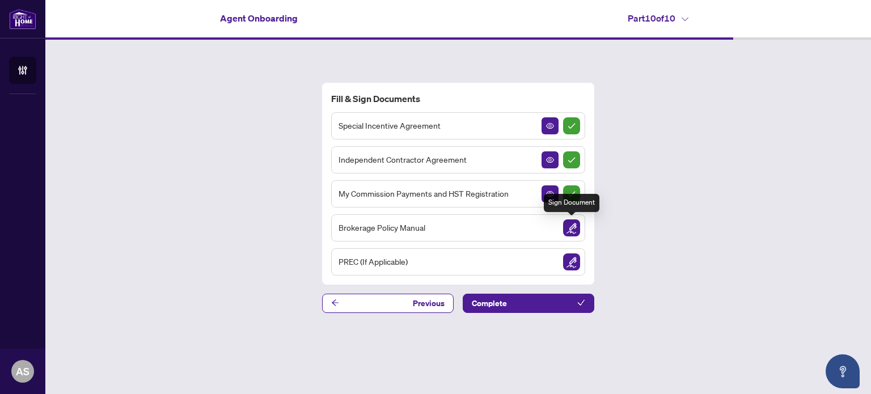
click at [570, 229] on img "Sign Document" at bounding box center [571, 228] width 17 height 17
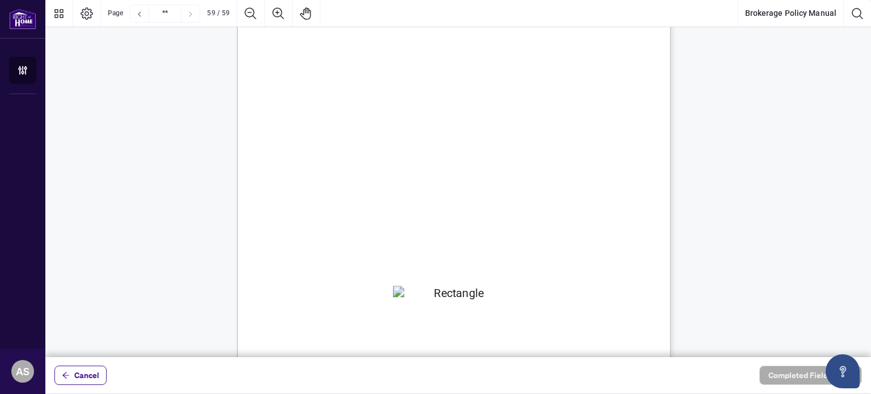
scroll to position [33652, 0]
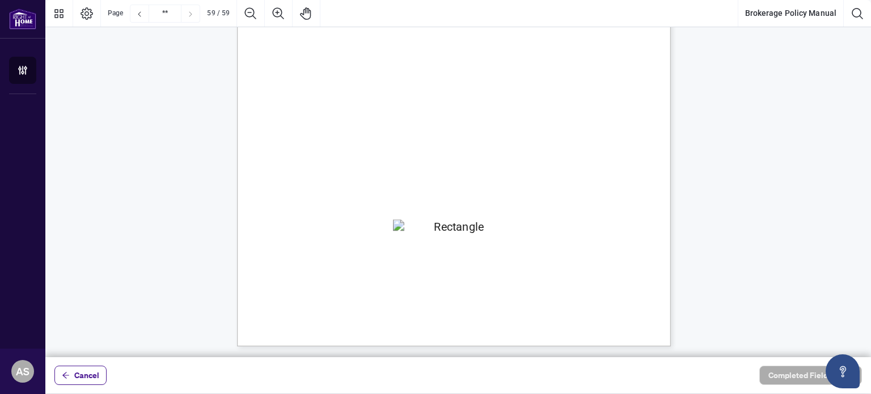
drag, startPoint x: 540, startPoint y: 201, endPoint x: 799, endPoint y: 111, distance: 274.2
click at [627, 209] on div "58 all legal proceedings to cover the costs of the file’s management, and relat…" at bounding box center [508, 136] width 542 height 702
click at [612, 141] on div "58 all legal proceedings to cover the costs of the file’s management, and relat…" at bounding box center [508, 136] width 542 height 702
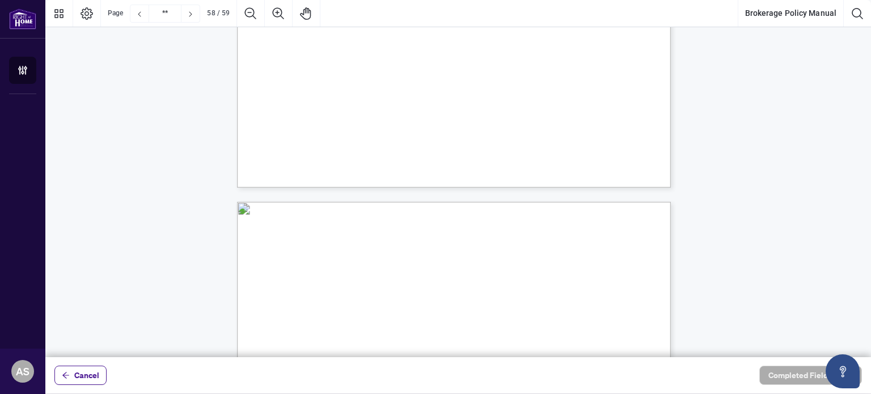
scroll to position [32574, 0]
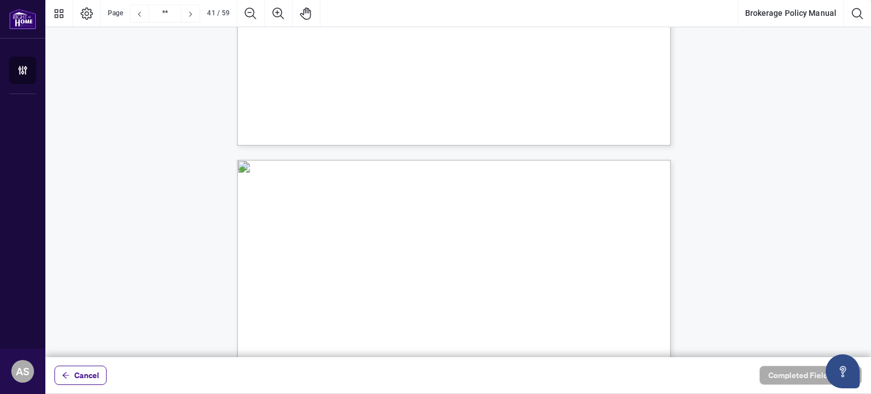
scroll to position [22703, 0]
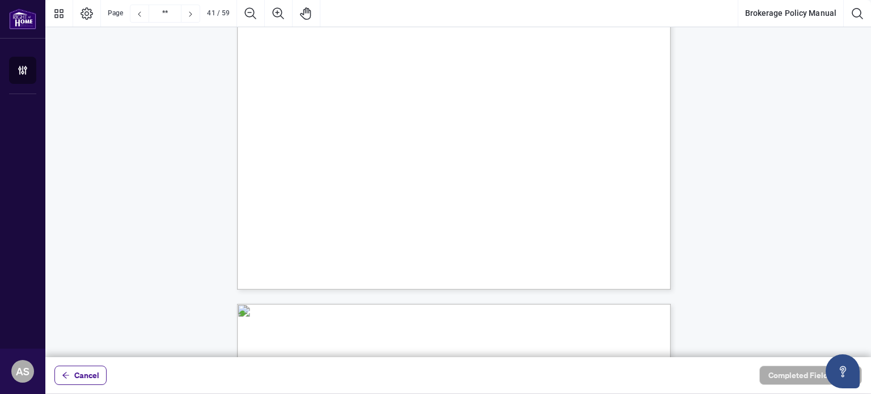
type input "**"
click at [86, 372] on span "Cancel" at bounding box center [86, 375] width 25 height 18
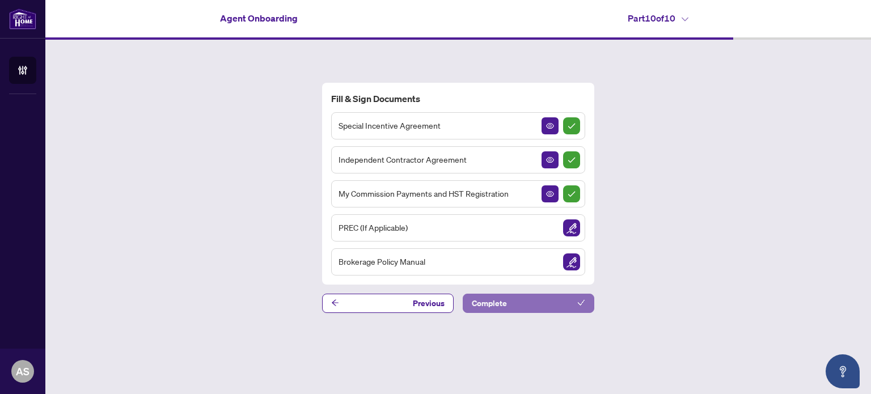
click at [502, 302] on span "Complete" at bounding box center [489, 303] width 35 height 18
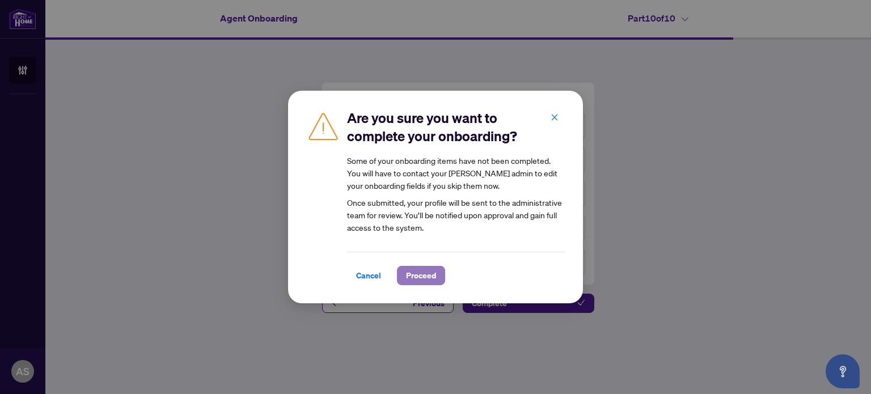
click at [419, 275] on span "Proceed" at bounding box center [421, 276] width 30 height 18
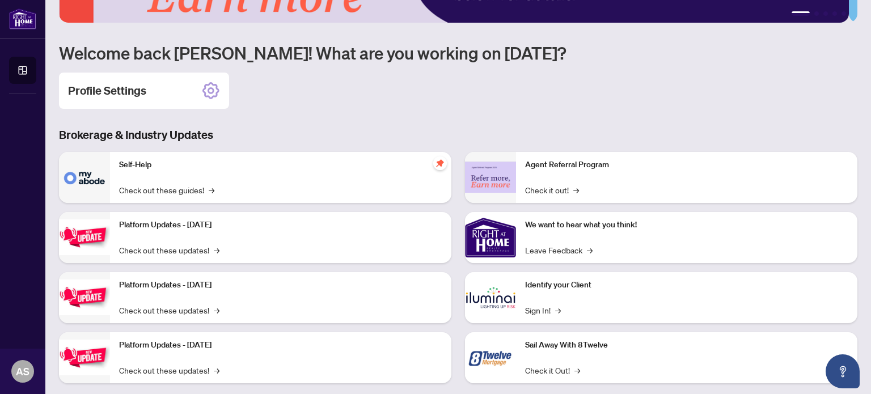
scroll to position [132, 0]
